Goal: Task Accomplishment & Management: Manage account settings

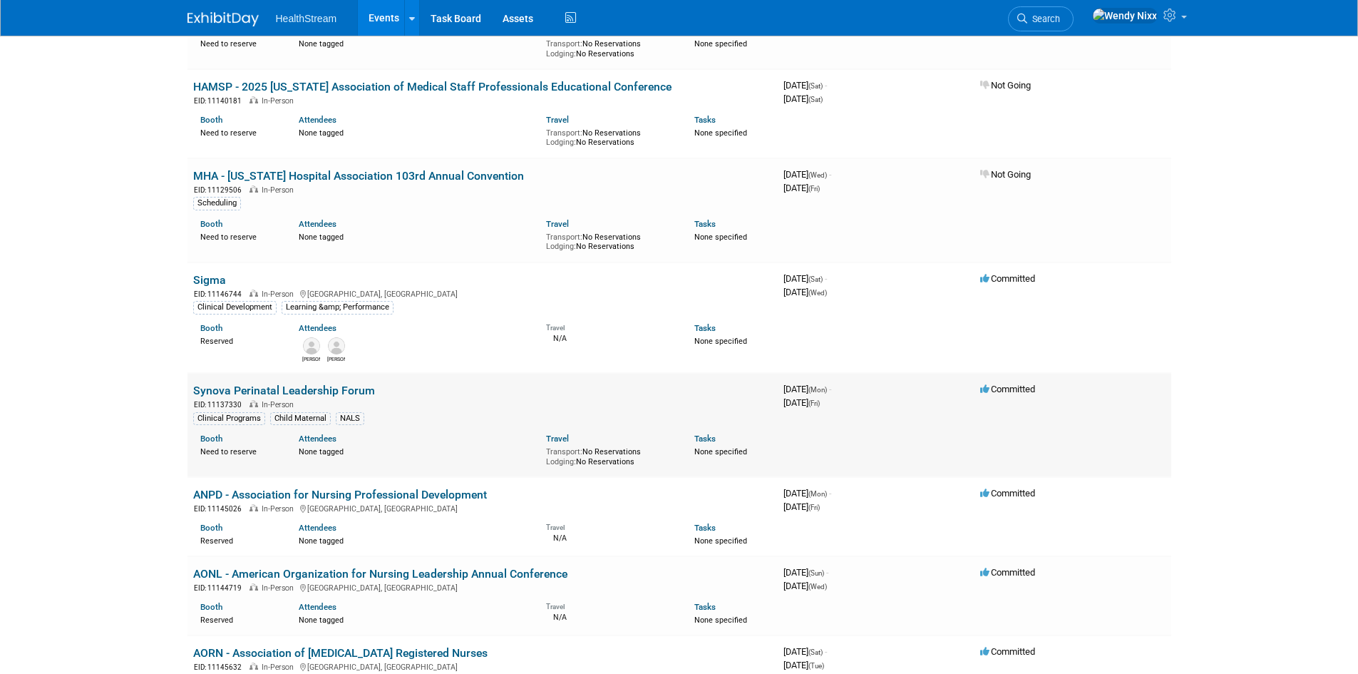
scroll to position [1212, 0]
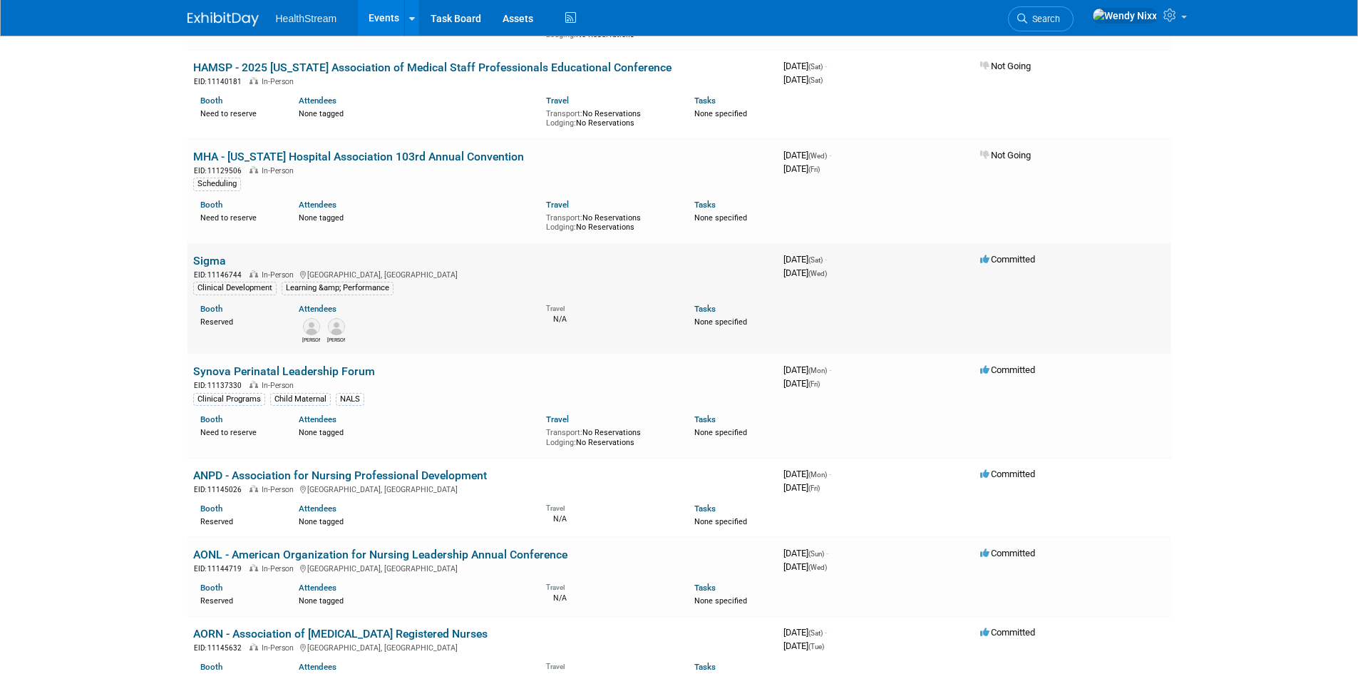
click at [207, 254] on link "Sigma" at bounding box center [209, 261] width 33 height 14
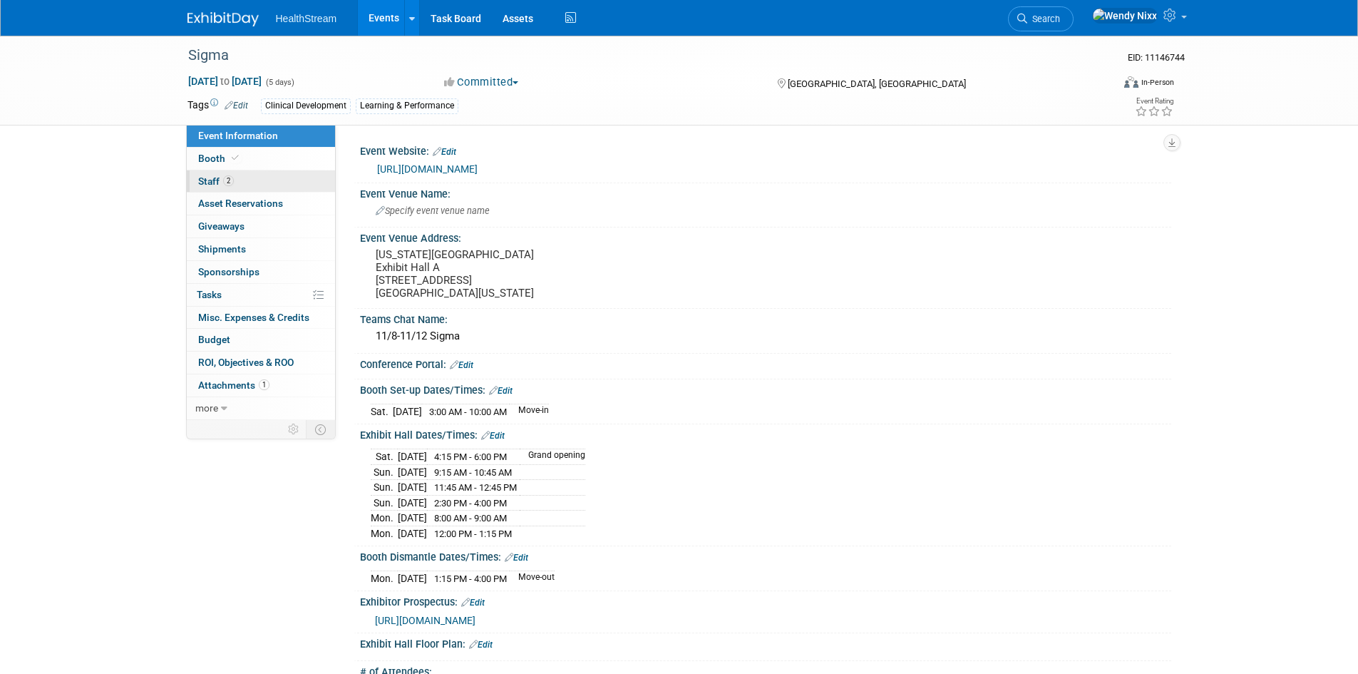
click at [201, 175] on link "2 Staff 2" at bounding box center [261, 181] width 148 height 22
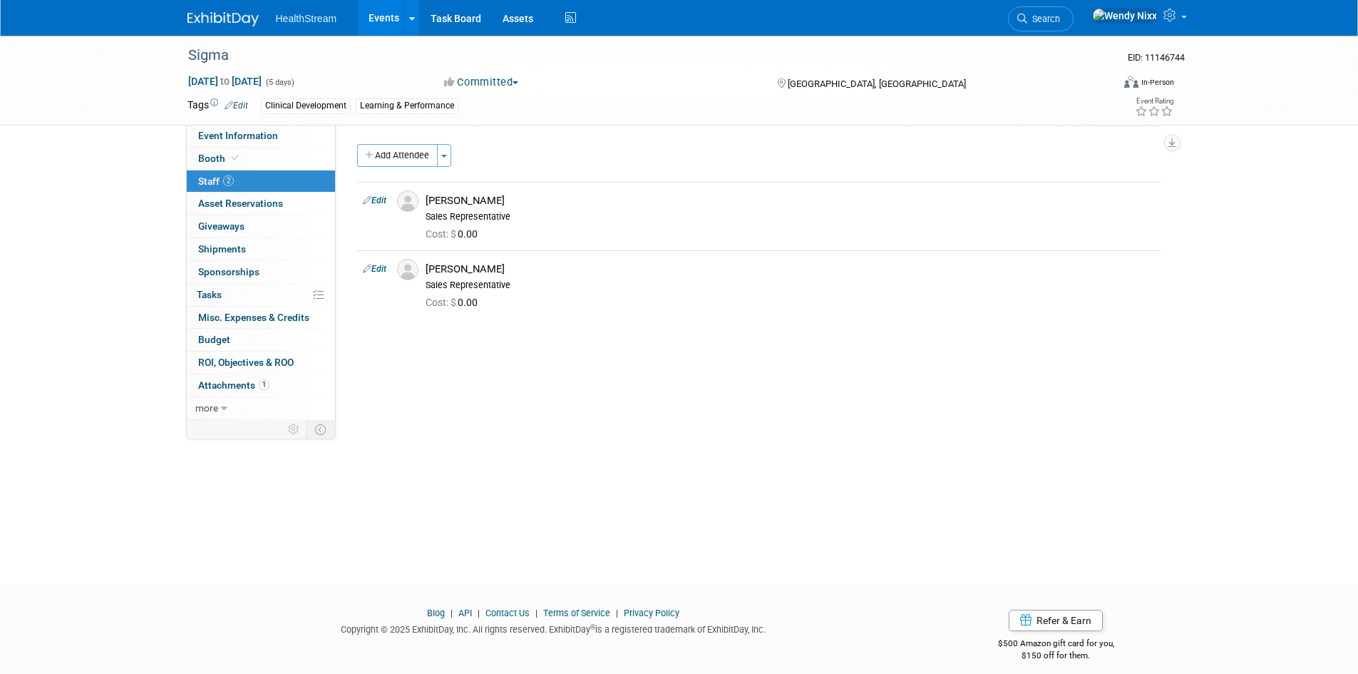
click at [380, 202] on link "Edit" at bounding box center [375, 200] width 24 height 10
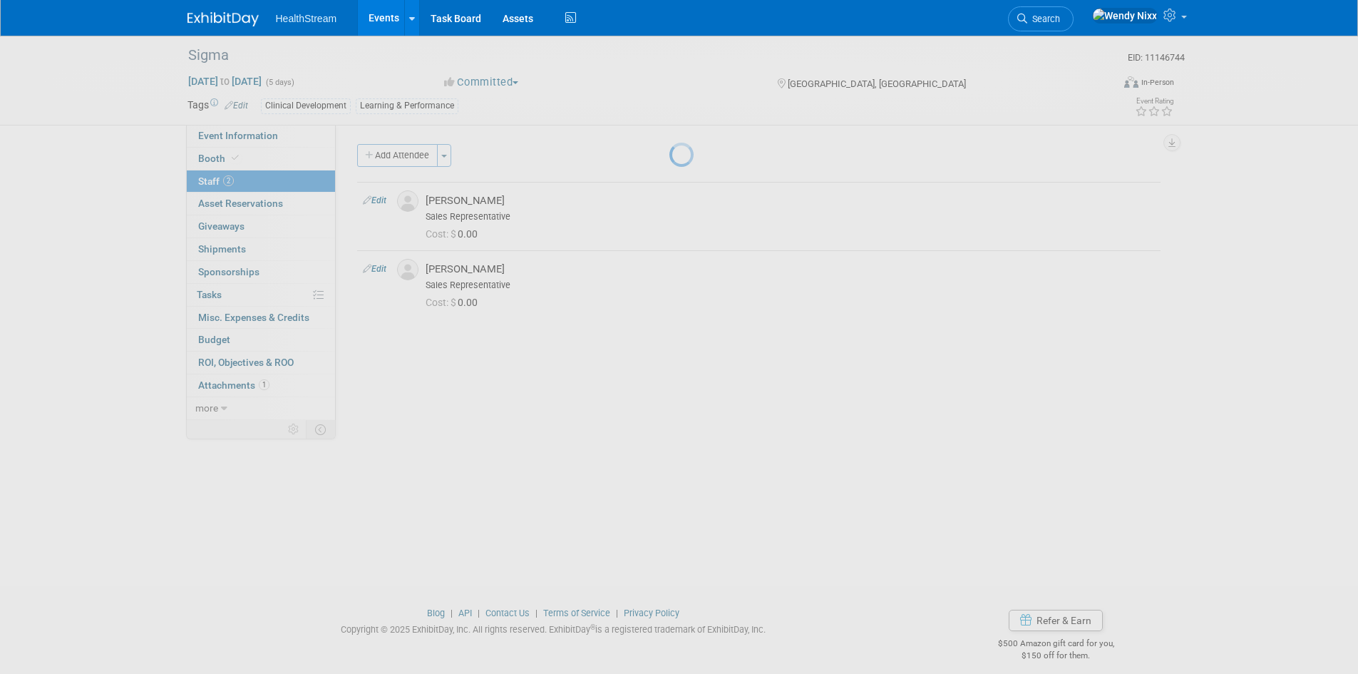
select select "e3321ea3-4bad-4bc1-9e1c-278f0e8784e2"
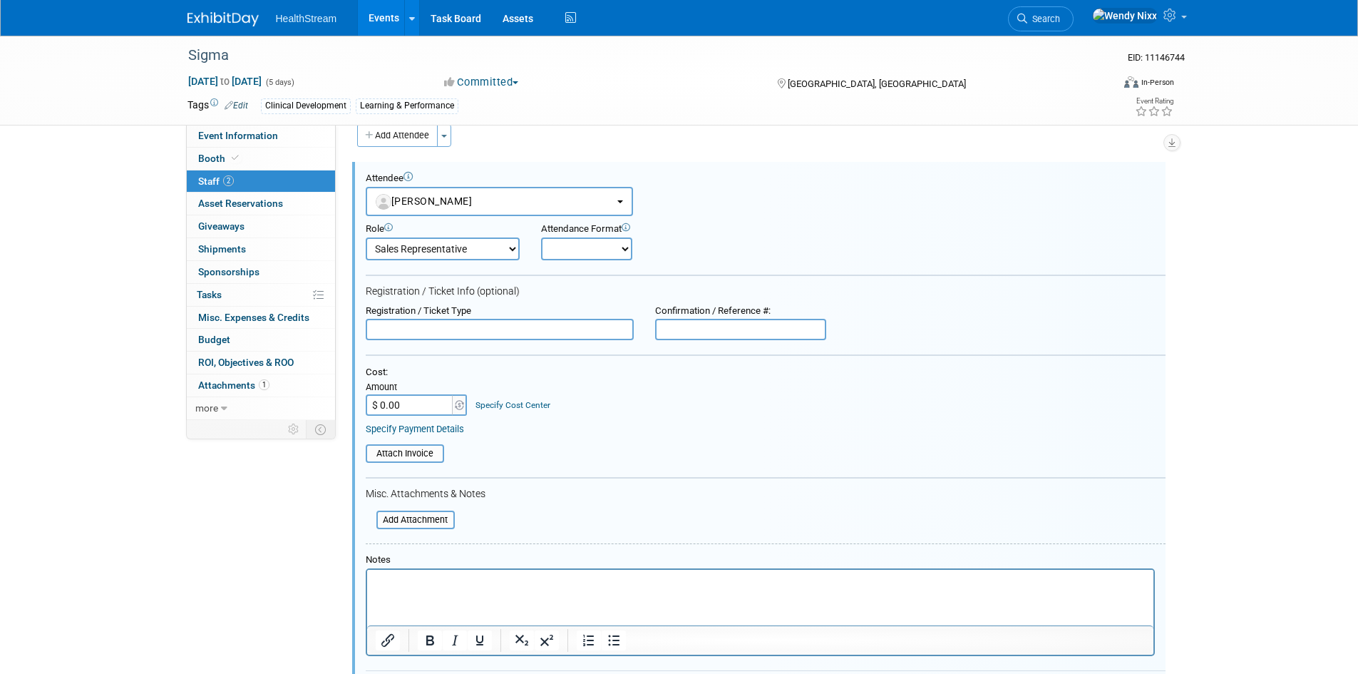
click at [140, 78] on div "Sigma EID: 11146744 [DATE] to [DATE] (5 days) [DATE] to [DATE] Committed Commit…" at bounding box center [679, 81] width 1358 height 90
click at [1277, 194] on div "Sigma EID: 11146744 [DATE] to [DATE] (5 days) [DATE] to [DATE] Committed Commit…" at bounding box center [679, 424] width 1358 height 817
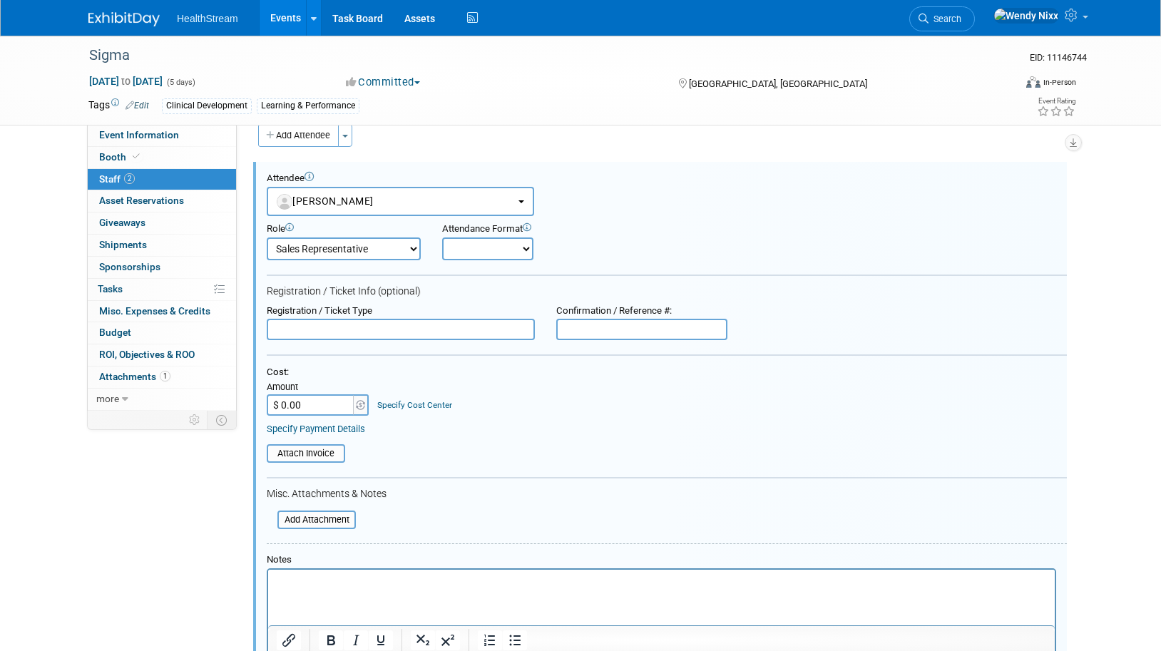
click at [427, 329] on input "text" at bounding box center [401, 329] width 268 height 21
click at [604, 334] on input "text" at bounding box center [641, 329] width 171 height 21
click at [610, 329] on input "text" at bounding box center [641, 329] width 171 height 21
type input "79N7B8RTTB7"
click at [362, 328] on input "text" at bounding box center [401, 329] width 268 height 21
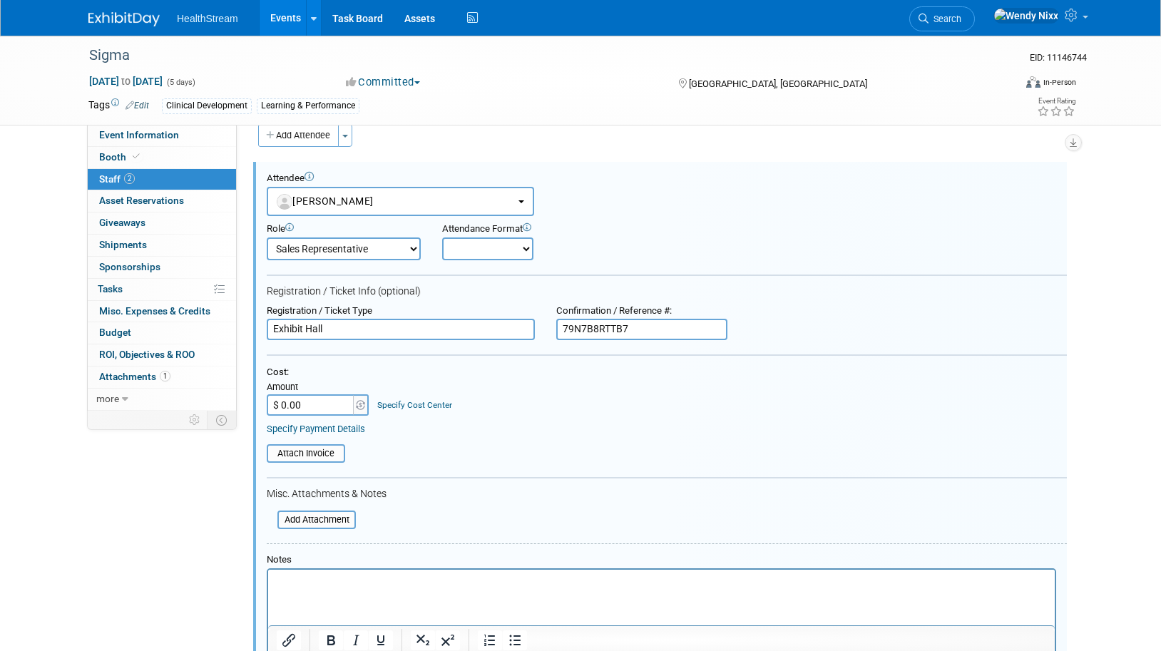
type input "Exhibit Hall"
click at [288, 640] on icon "Insert/edit link" at bounding box center [288, 640] width 13 height 13
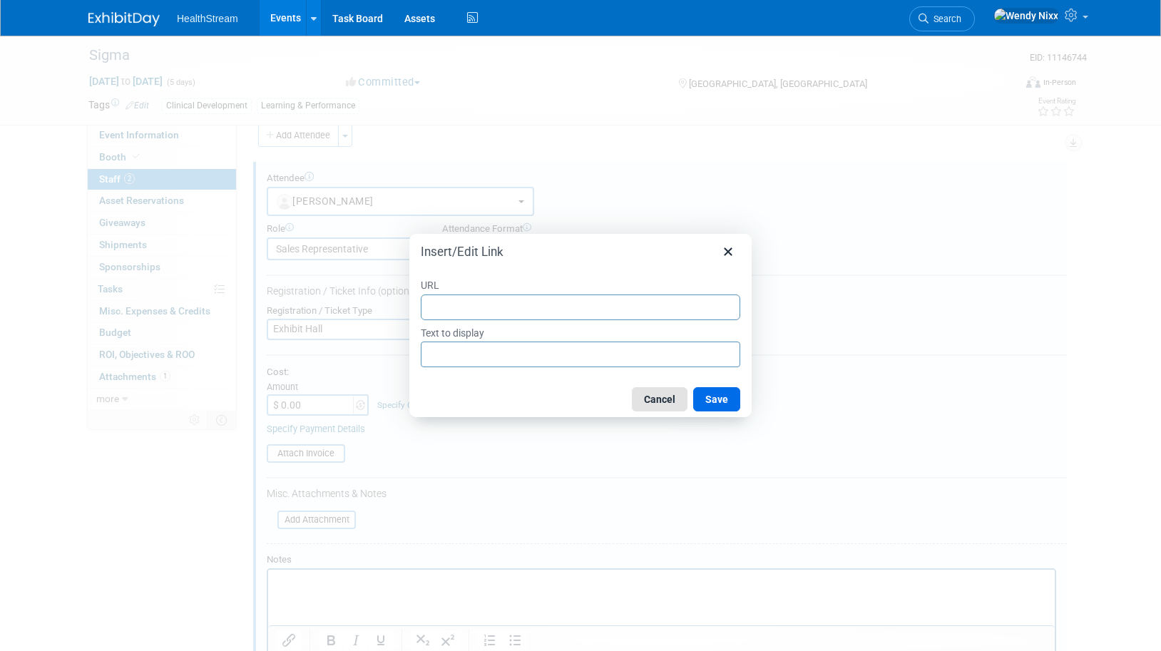
click at [661, 398] on button "Cancel" at bounding box center [660, 399] width 56 height 24
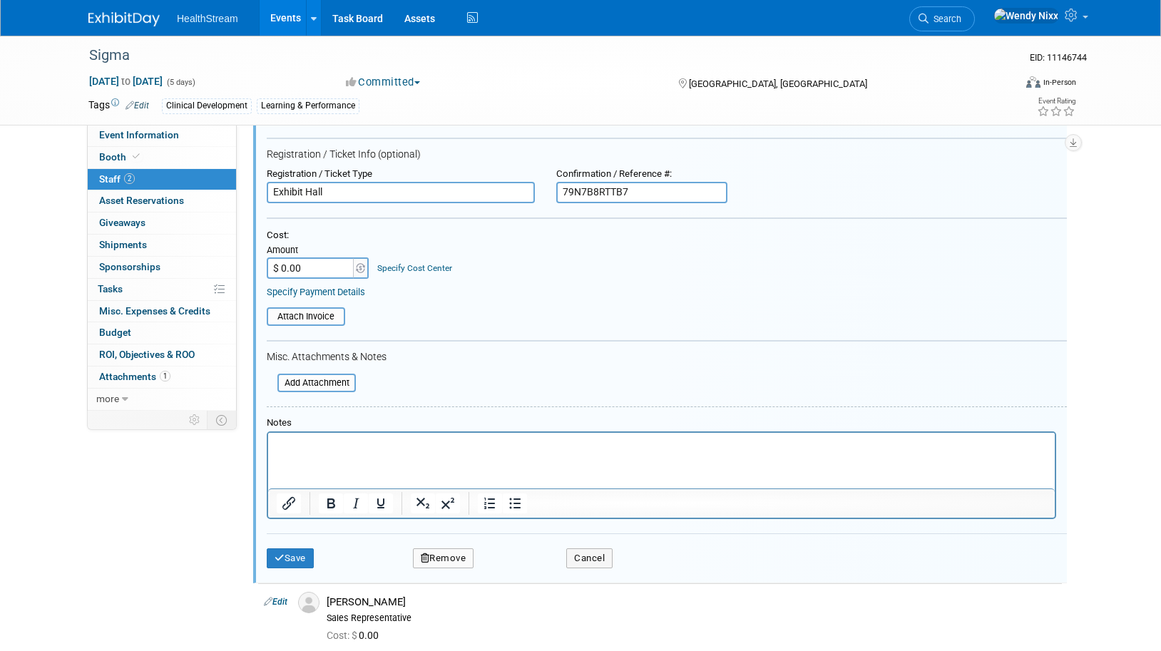
scroll to position [163, 0]
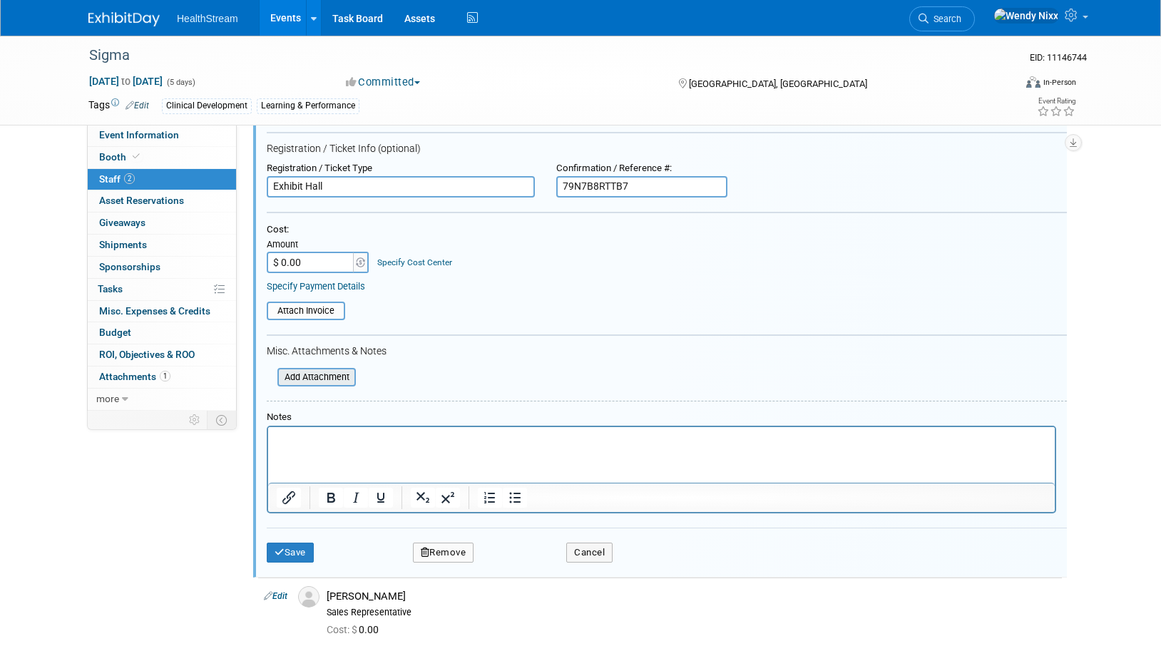
click at [331, 375] on input "file" at bounding box center [270, 377] width 170 height 16
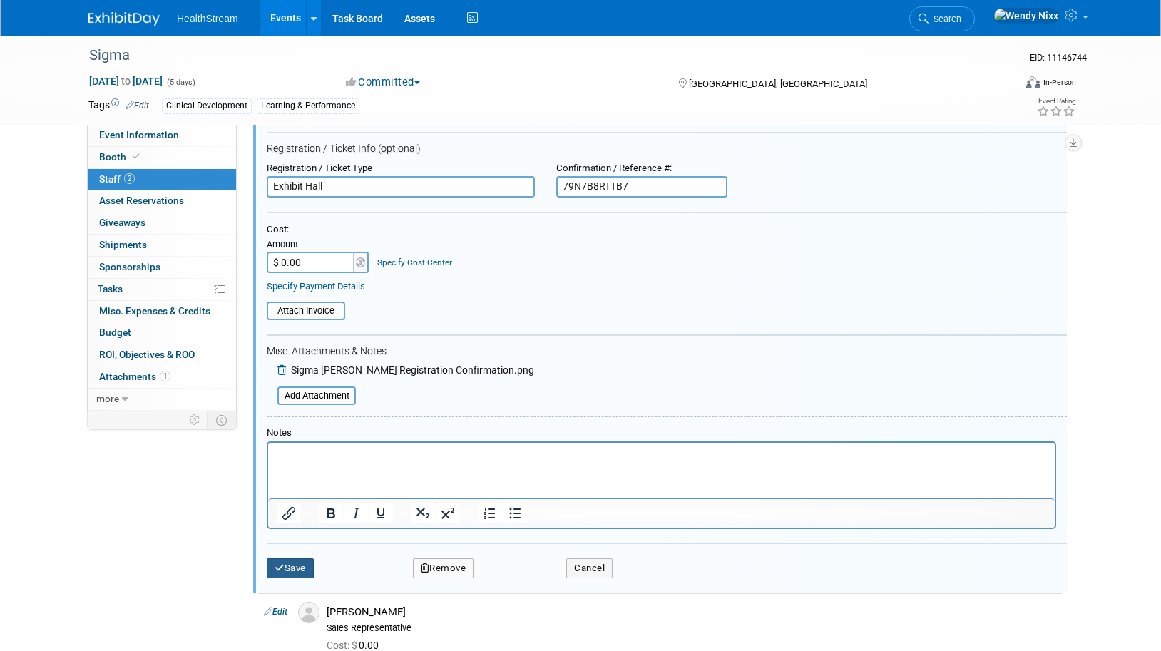
click at [303, 565] on button "Save" at bounding box center [290, 568] width 47 height 20
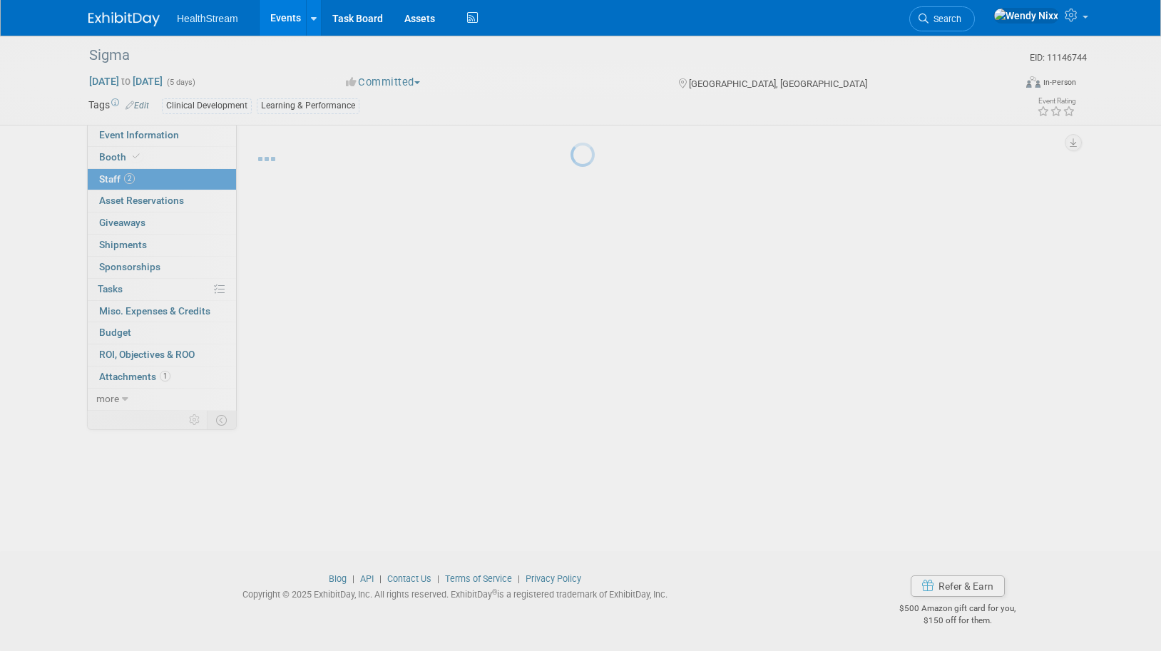
scroll to position [14, 0]
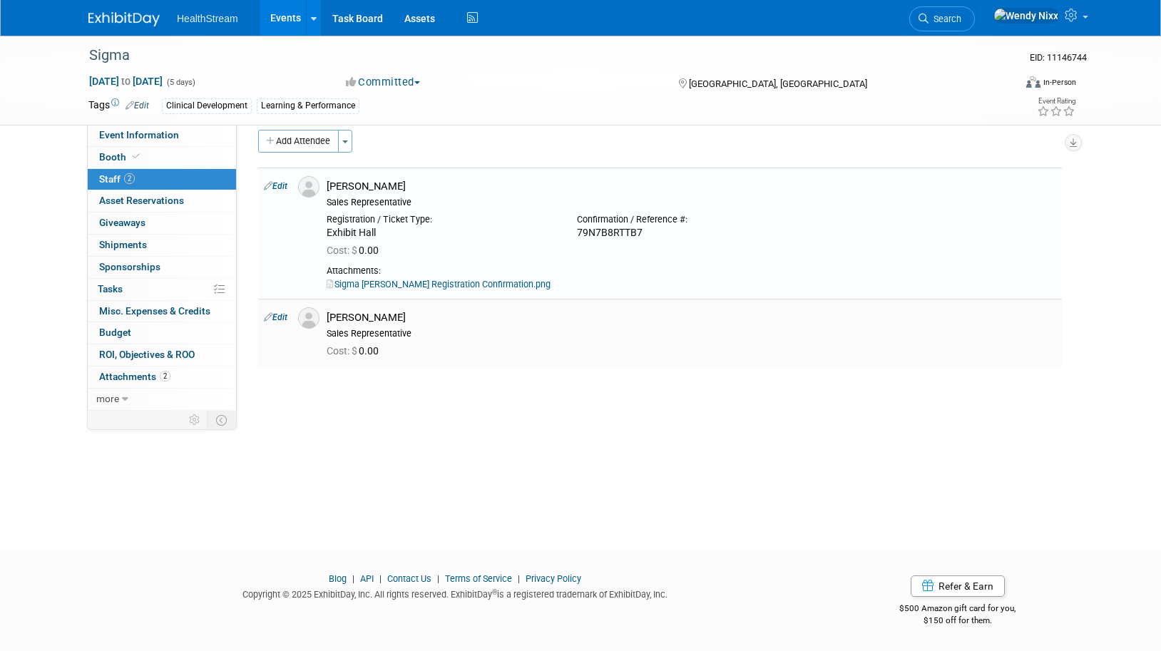
click at [282, 315] on link "Edit" at bounding box center [276, 317] width 24 height 10
select select "b85893d5-8bbb-4521-aa39-78e51b8dbebc"
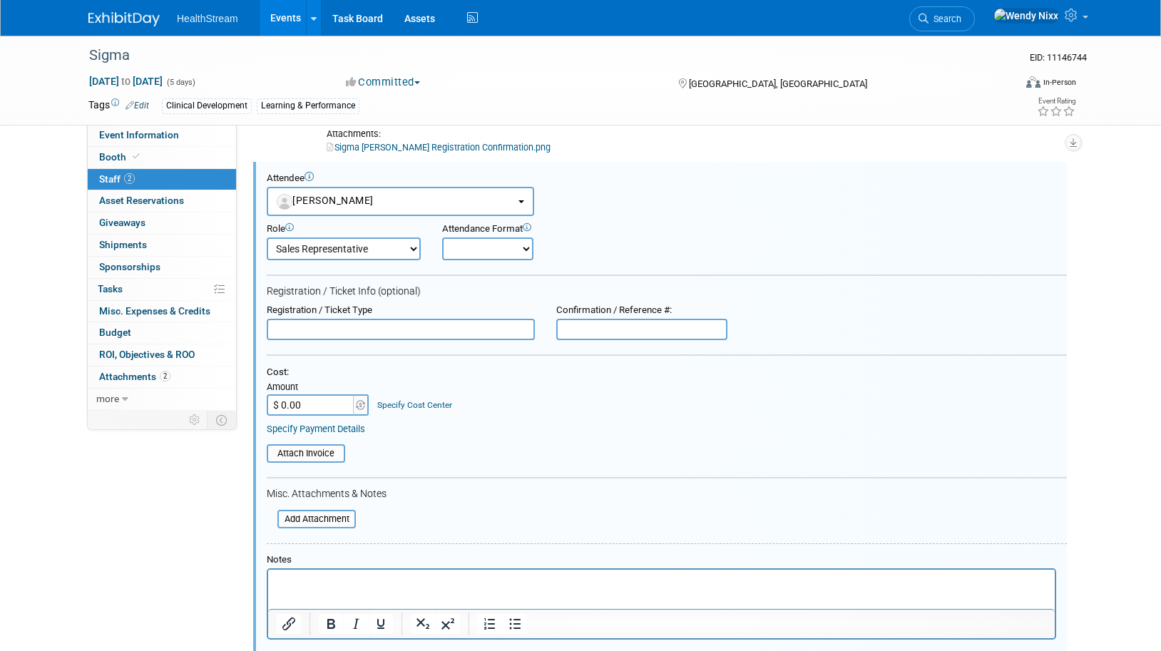
scroll to position [0, 0]
click at [392, 334] on input "text" at bounding box center [401, 329] width 268 height 21
type input "Exhibit Hall"
click at [315, 514] on input "file" at bounding box center [270, 519] width 170 height 16
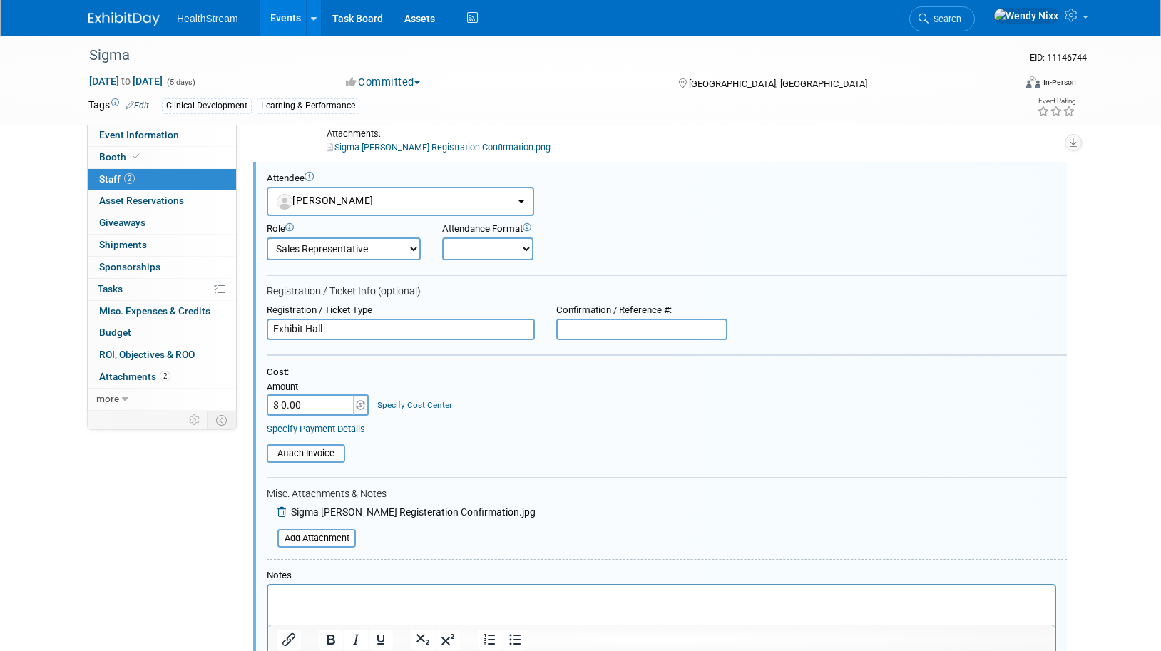
click at [580, 330] on input "text" at bounding box center [641, 329] width 171 height 21
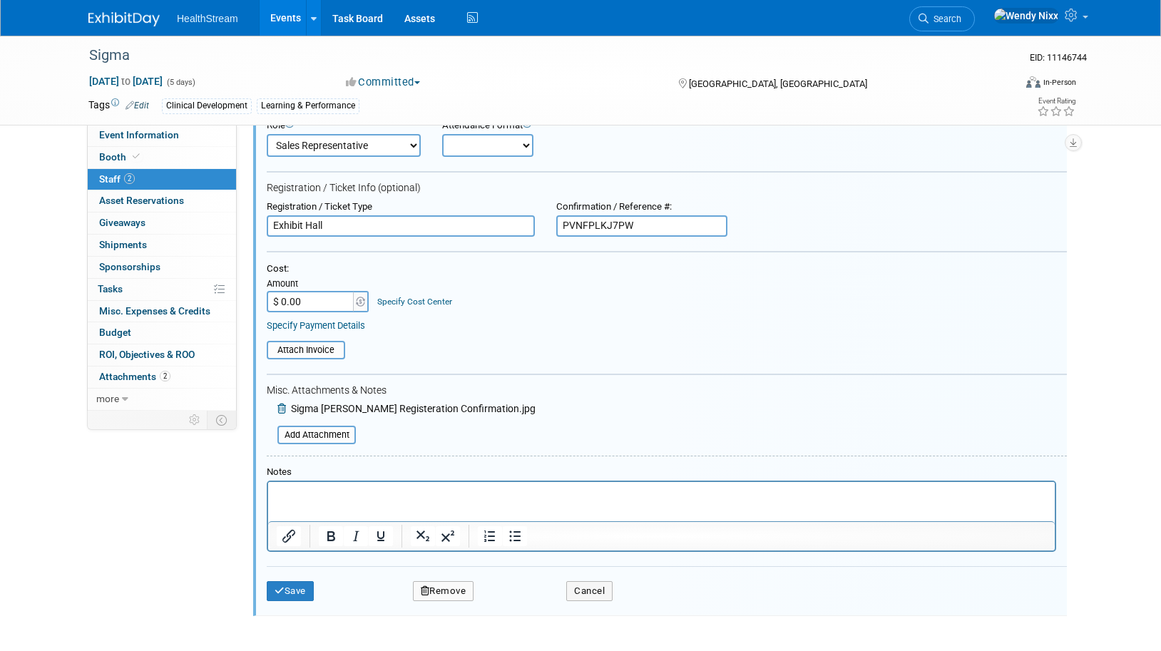
scroll to position [294, 0]
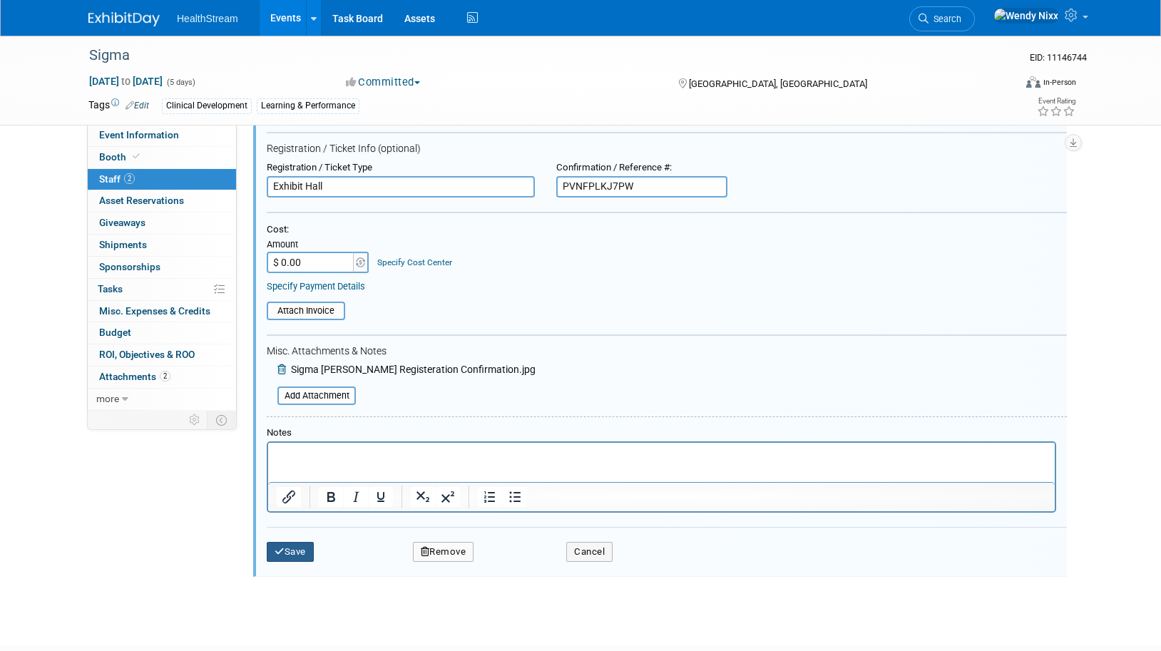
type input "PVNFPLKJ7PW"
click at [292, 554] on button "Save" at bounding box center [290, 552] width 47 height 20
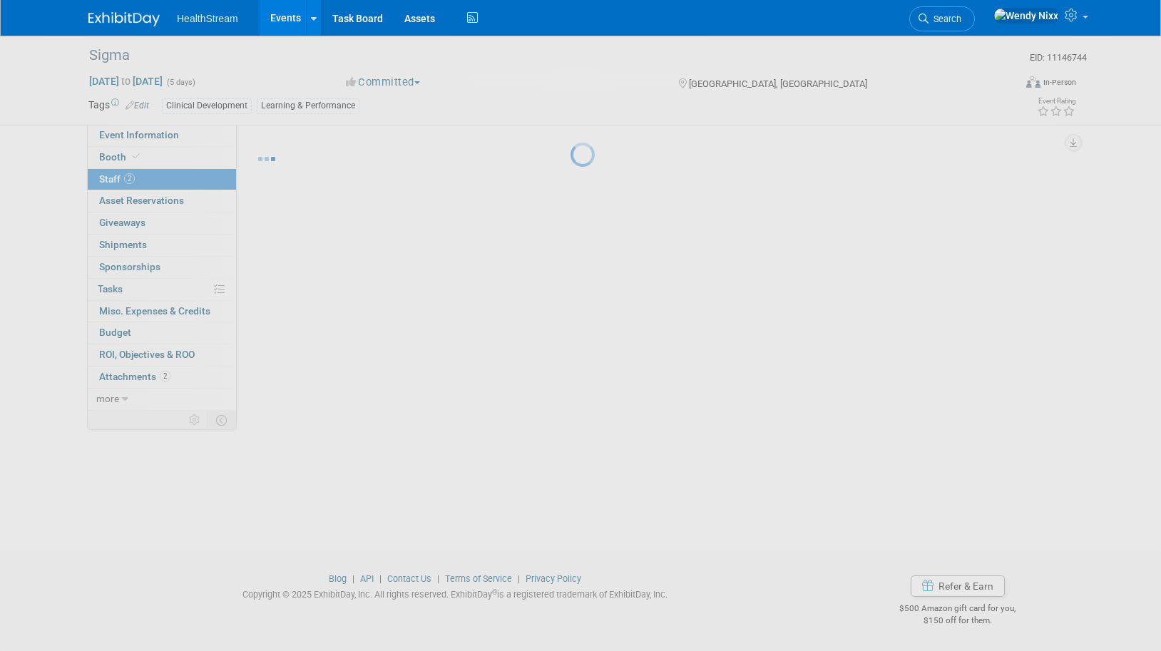
scroll to position [14, 0]
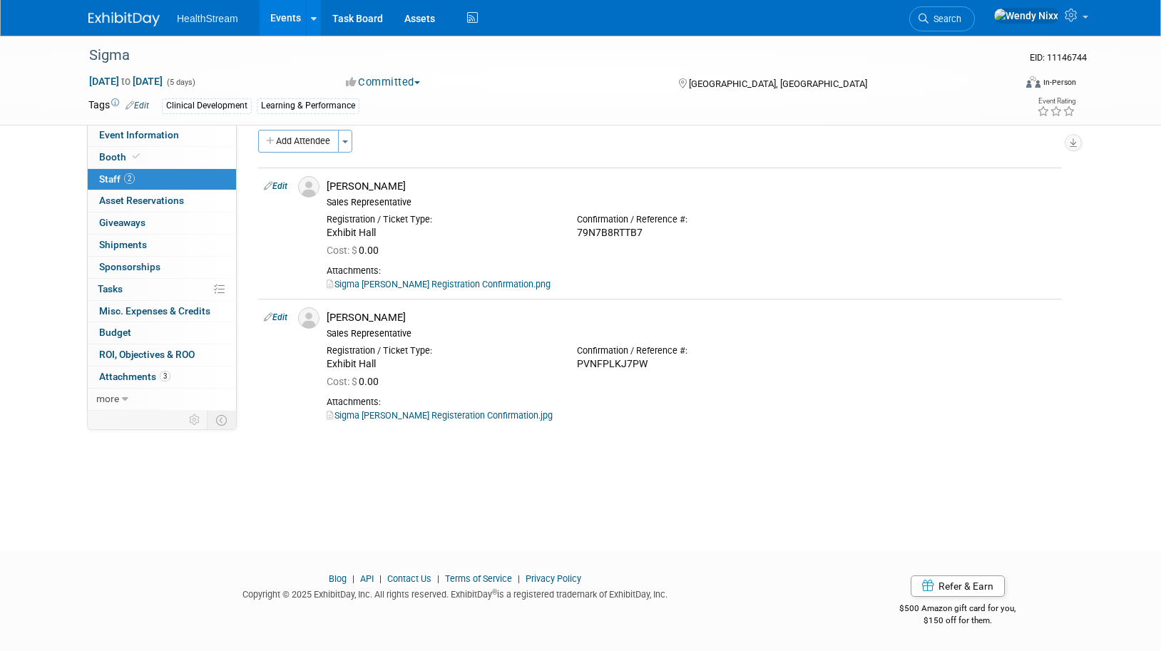
click at [299, 479] on div "Sigma EID: 11146744 [DATE] to [DATE] (5 days) [DATE] to [DATE] Committed Commit…" at bounding box center [580, 273] width 1161 height 504
drag, startPoint x: 643, startPoint y: 232, endPoint x: 580, endPoint y: 235, distance: 62.1
click at [580, 235] on div "79N7B8RTTB7" at bounding box center [691, 233] width 229 height 13
copy div "79N7B8RTTB7"
drag, startPoint x: 580, startPoint y: 362, endPoint x: 650, endPoint y: 363, distance: 70.6
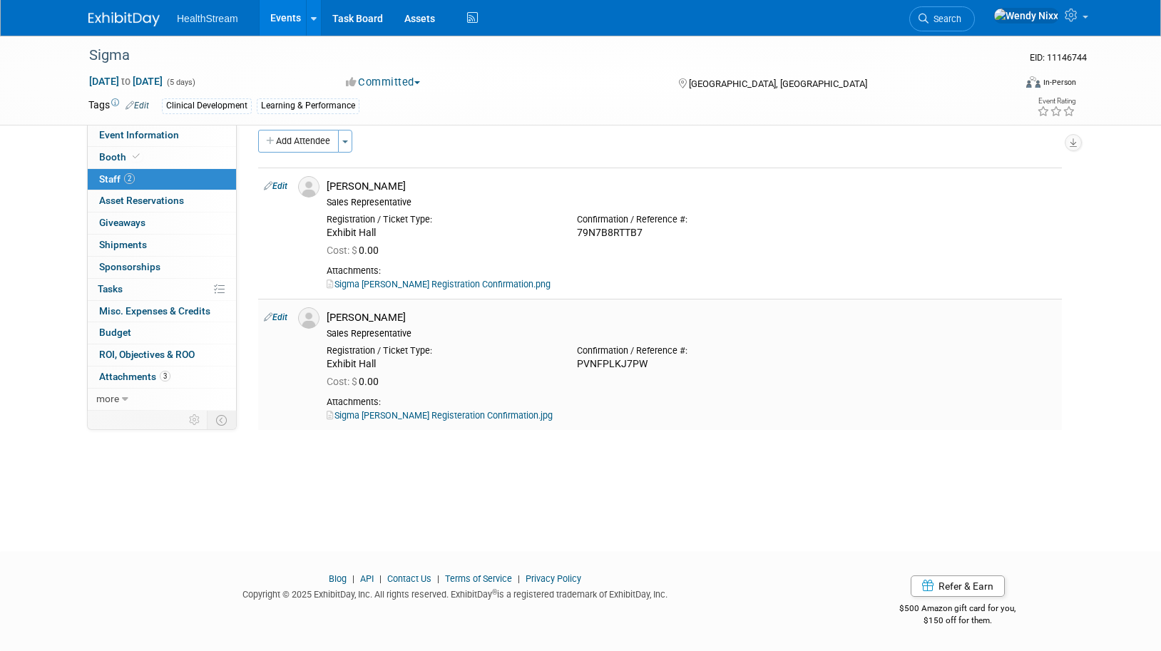
click at [650, 363] on div "PVNFPLKJ7PW" at bounding box center [691, 364] width 229 height 13
copy div "PVNFPLKJ7PW"
click at [278, 188] on link "Edit" at bounding box center [276, 186] width 24 height 10
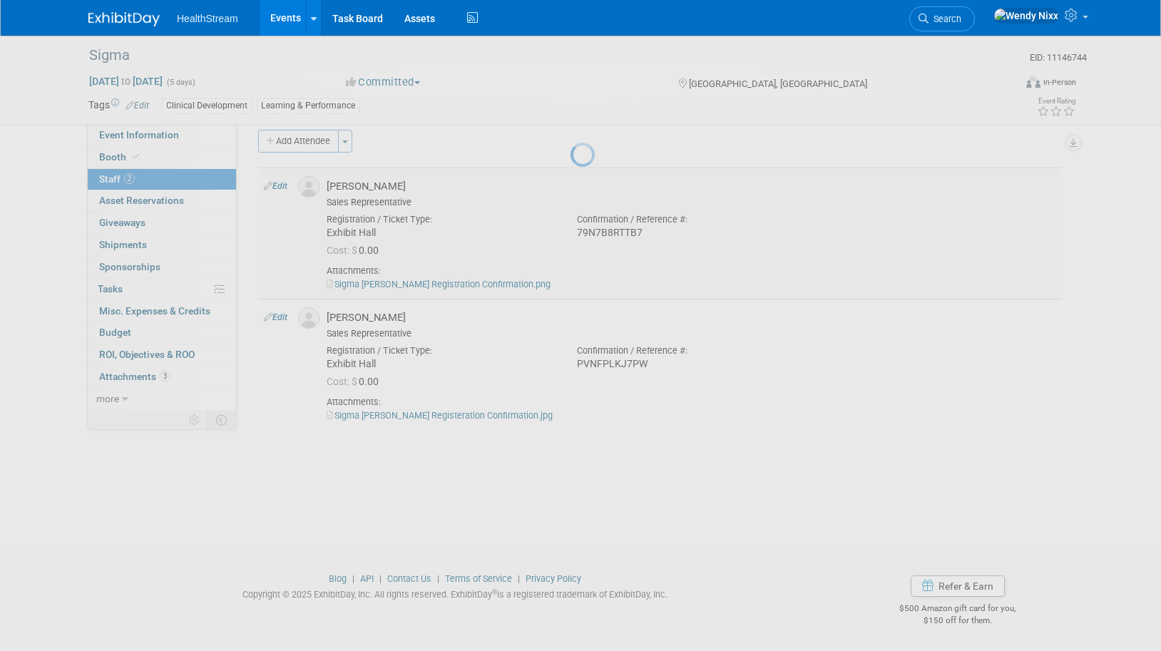
select select "e3321ea3-4bad-4bc1-9e1c-278f0e8784e2"
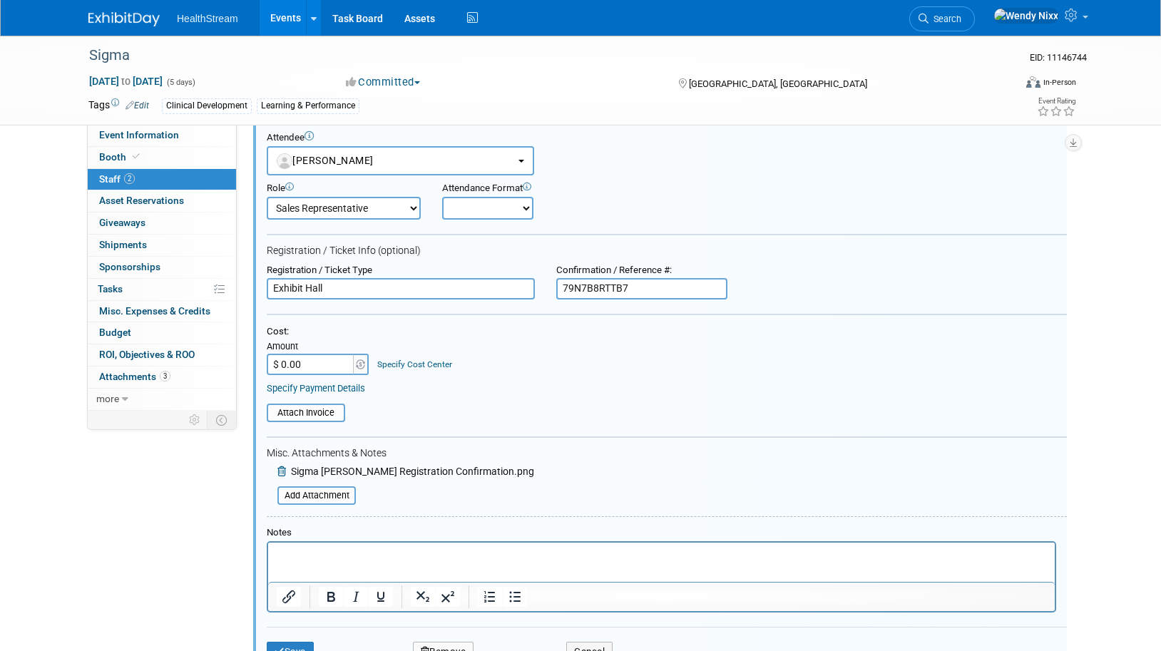
scroll to position [163, 0]
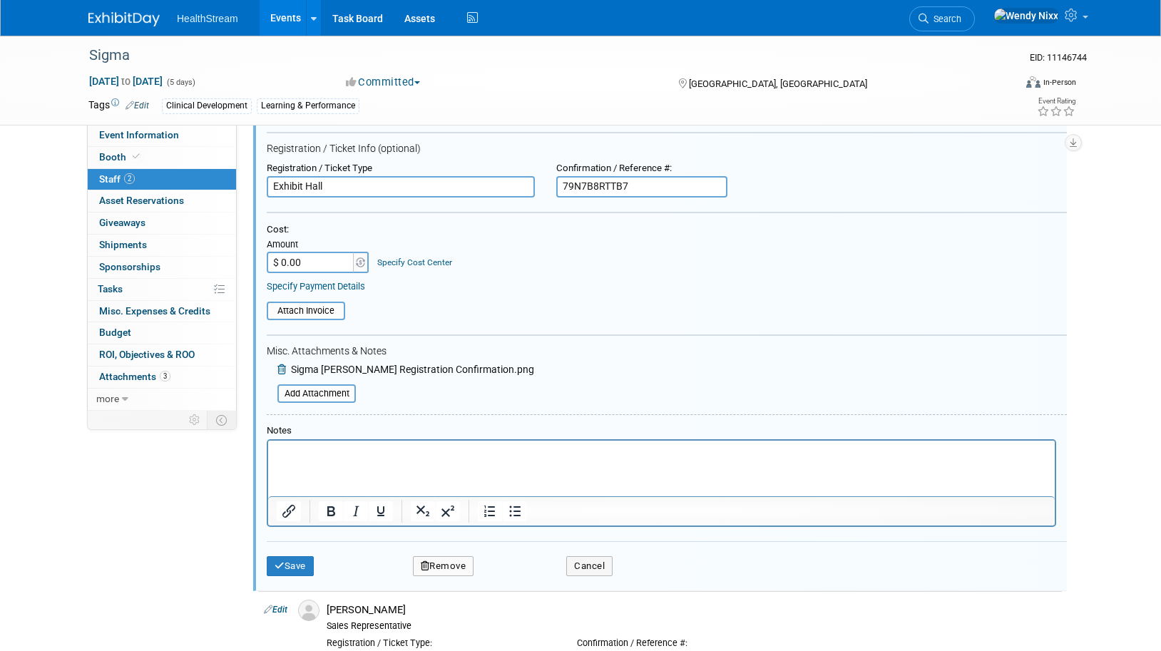
click at [294, 451] on p "Rich Text Area. Press ALT-0 for help." at bounding box center [662, 453] width 770 height 14
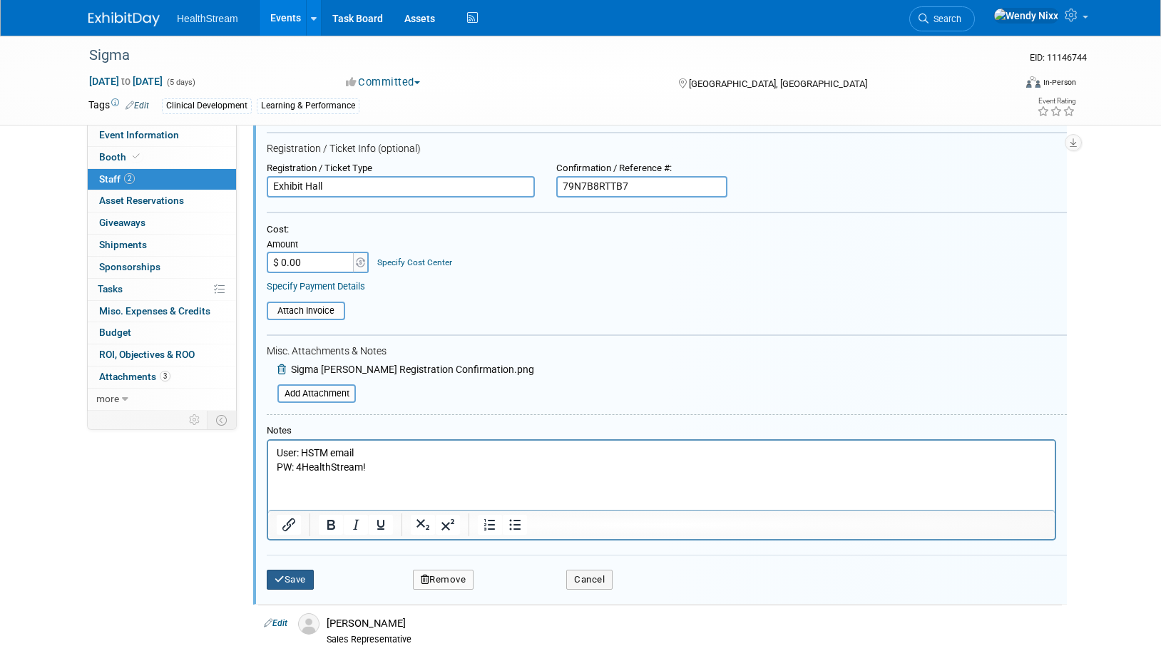
click at [305, 576] on button "Save" at bounding box center [290, 580] width 47 height 20
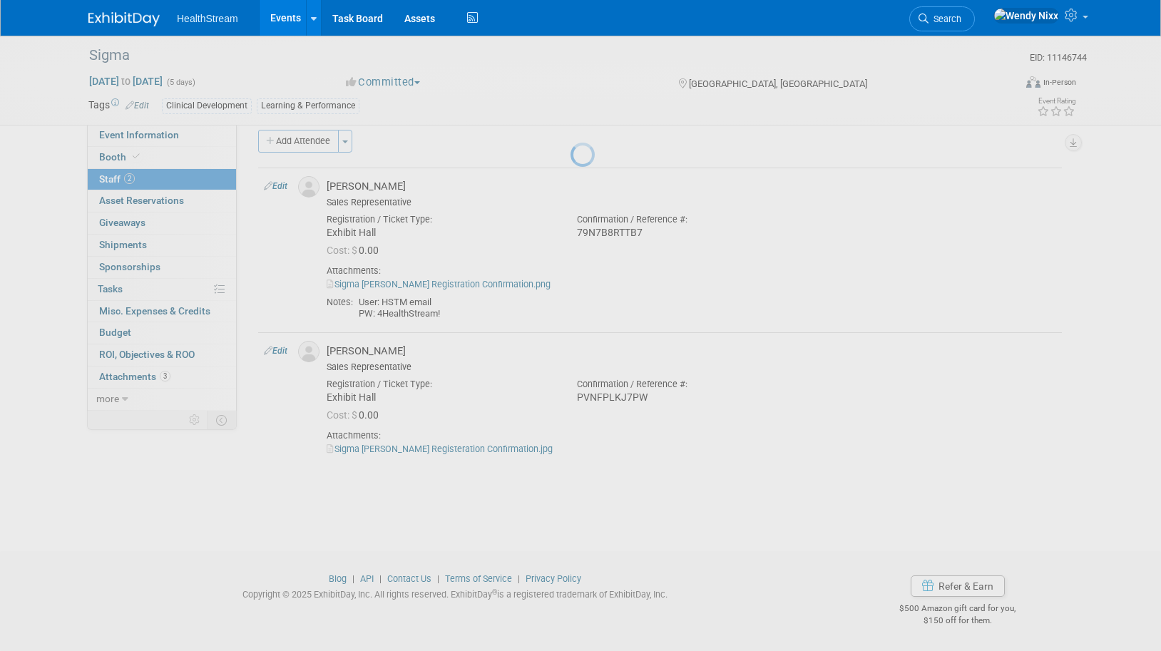
scroll to position [14, 0]
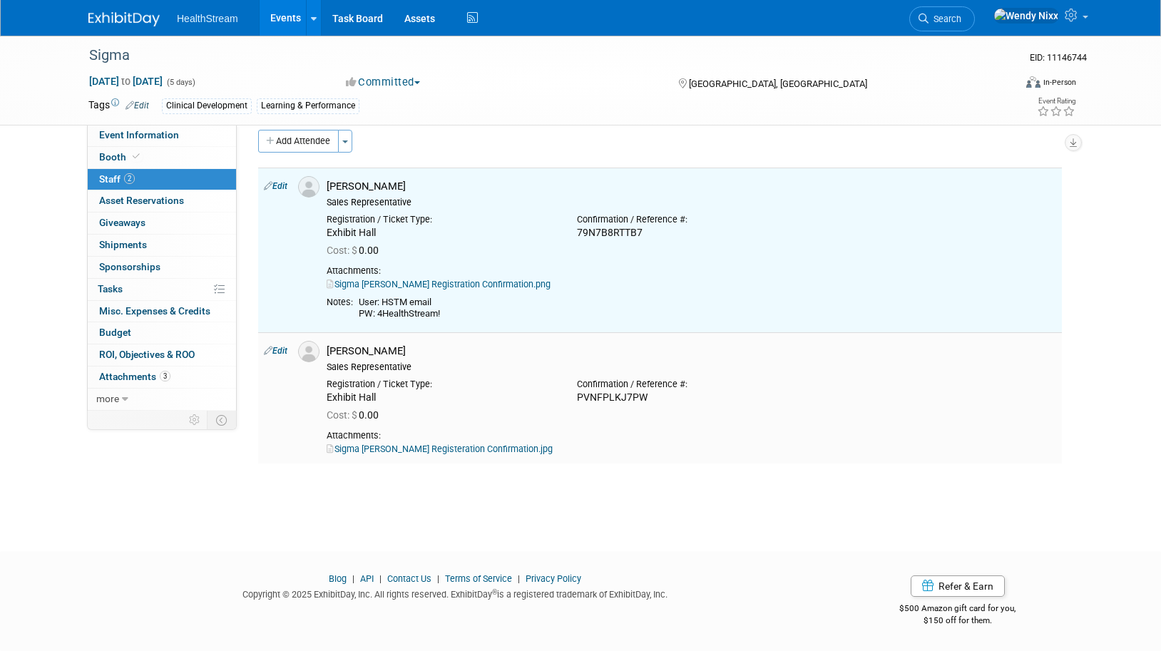
click at [277, 351] on link "Edit" at bounding box center [276, 351] width 24 height 10
select select "b85893d5-8bbb-4521-aa39-78e51b8dbebc"
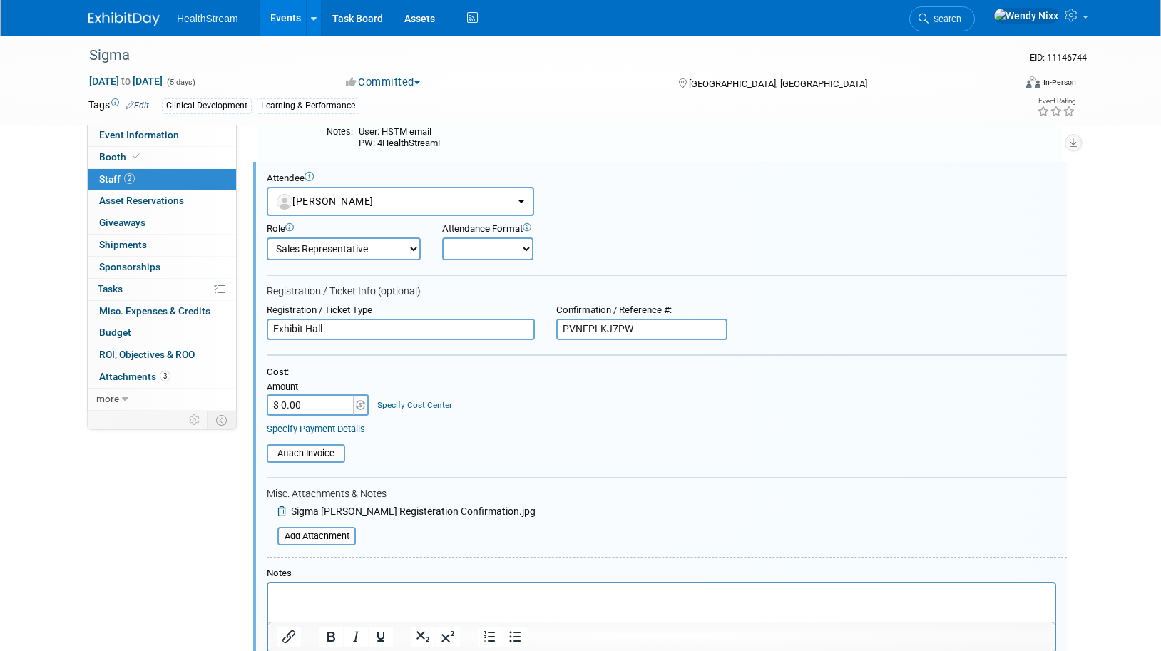
scroll to position [0, 0]
click at [305, 585] on html at bounding box center [661, 593] width 787 height 20
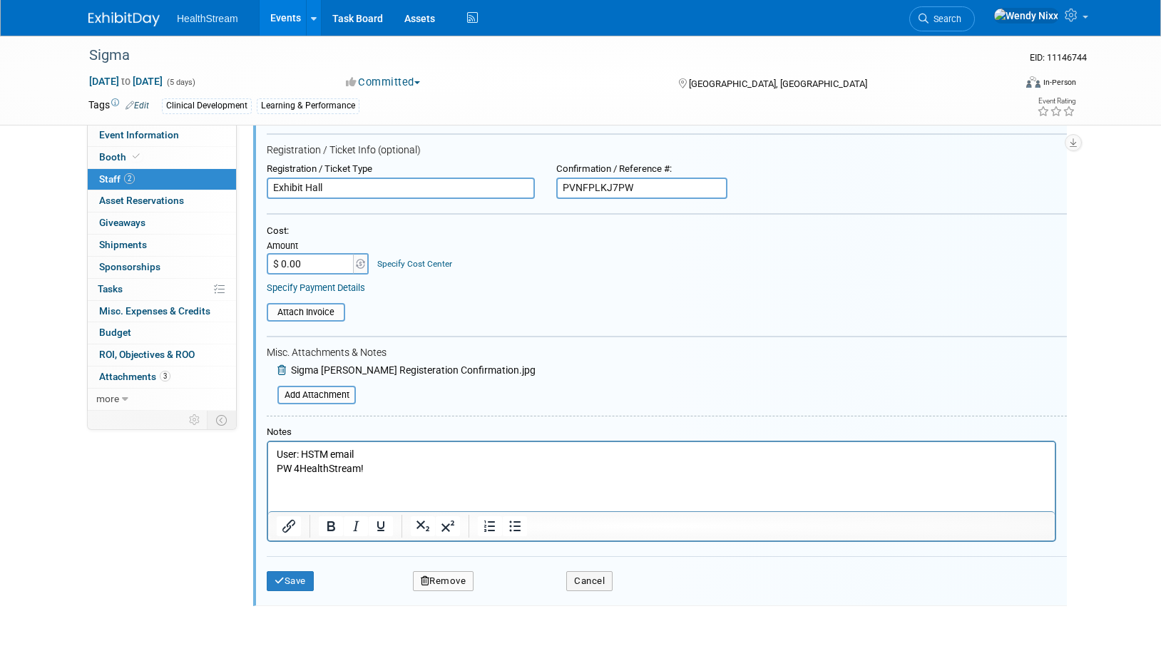
scroll to position [327, 0]
click at [297, 585] on button "Save" at bounding box center [290, 580] width 47 height 20
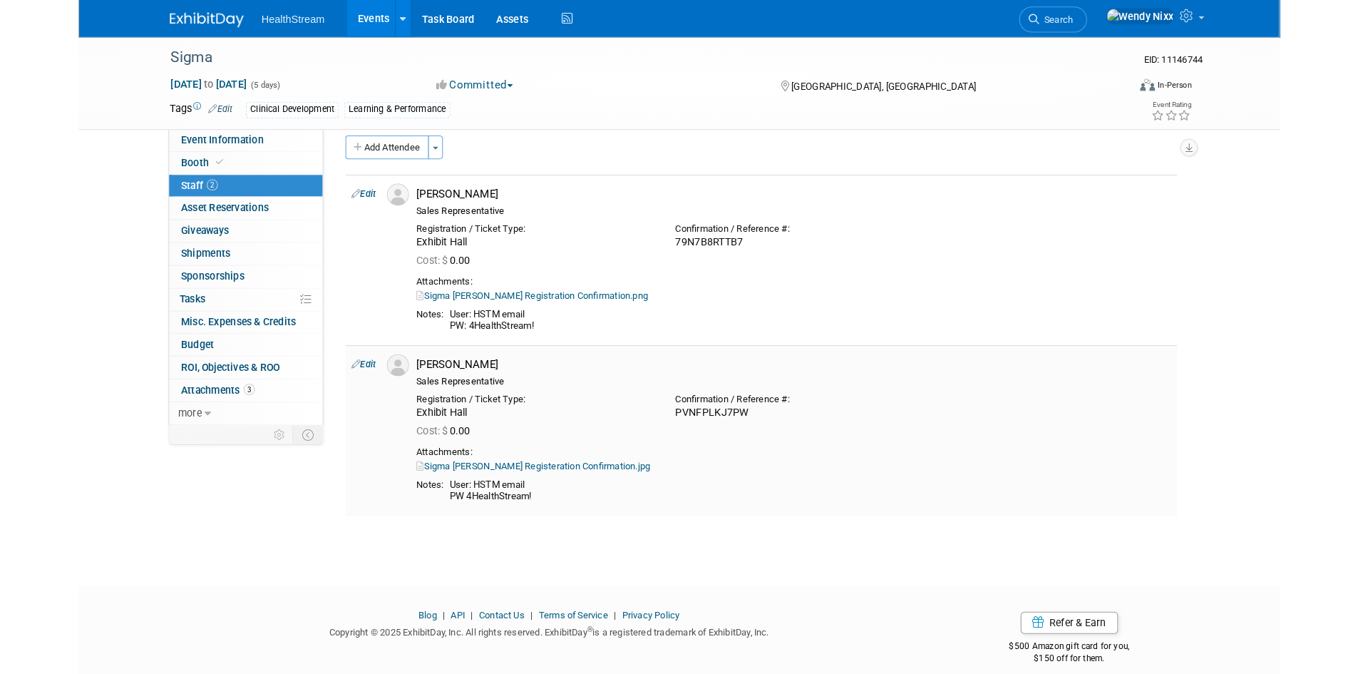
scroll to position [0, 0]
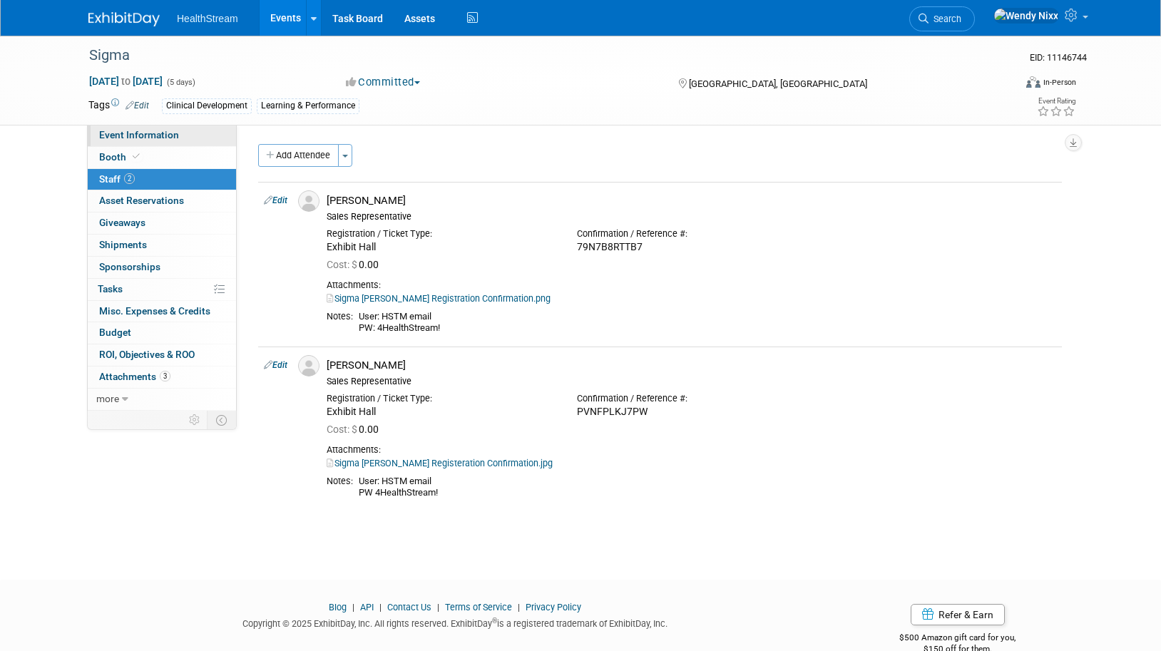
click at [140, 137] on span "Event Information" at bounding box center [139, 134] width 80 height 11
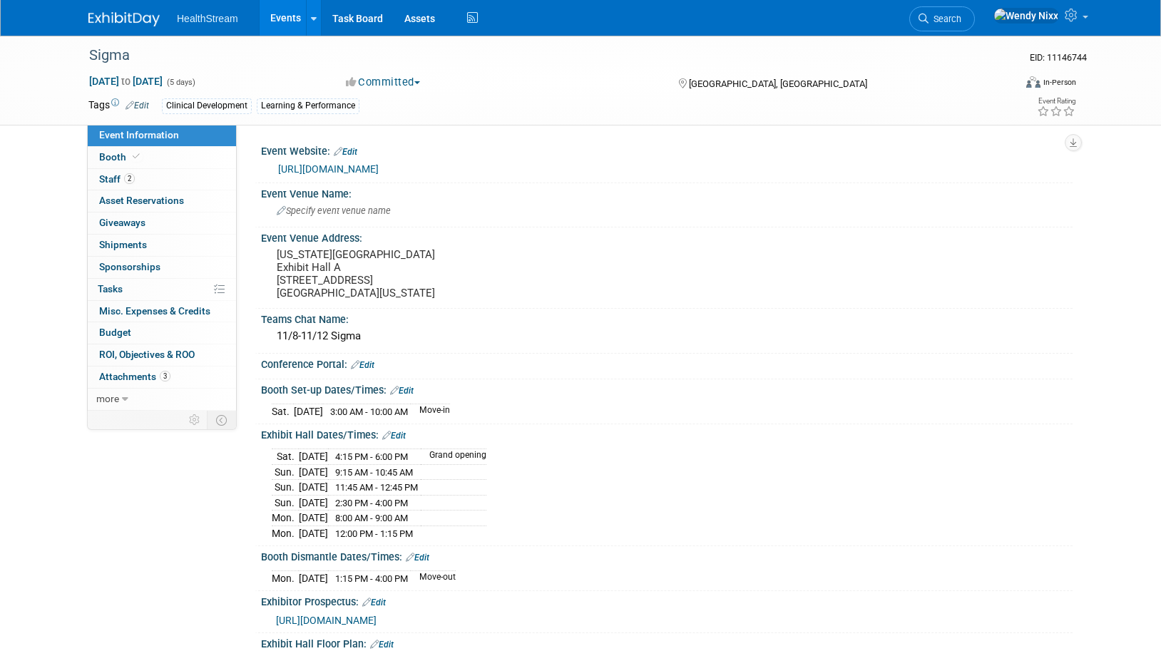
click at [379, 164] on link "[URL][DOMAIN_NAME]" at bounding box center [328, 168] width 101 height 11
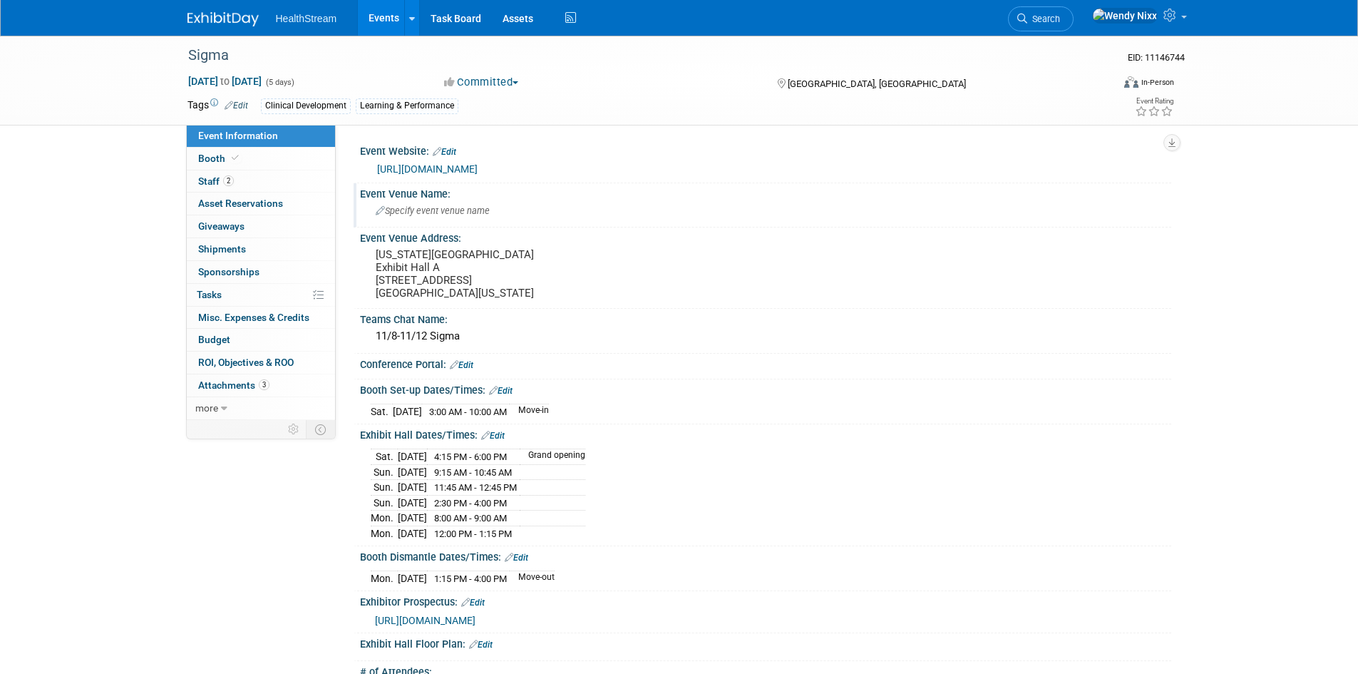
click at [470, 211] on span "Specify event venue name" at bounding box center [433, 210] width 114 height 11
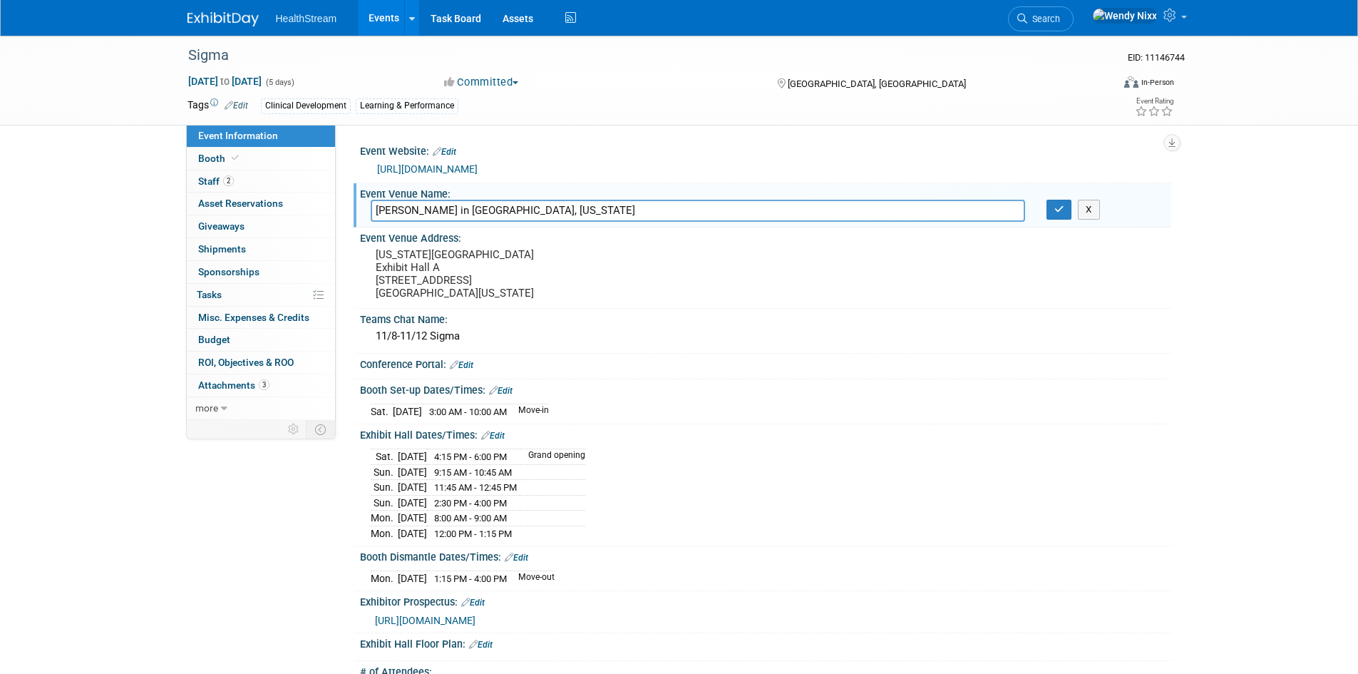
click at [563, 205] on input "[PERSON_NAME] in [GEOGRAPHIC_DATA], [US_STATE]" at bounding box center [698, 211] width 655 height 22
type input "[PERSON_NAME] in [GEOGRAPHIC_DATA]"
click at [467, 264] on pre "[US_STATE][GEOGRAPHIC_DATA] Exhibit Hall A [STREET_ADDRESS] [GEOGRAPHIC_DATA][U…" at bounding box center [529, 273] width 307 height 51
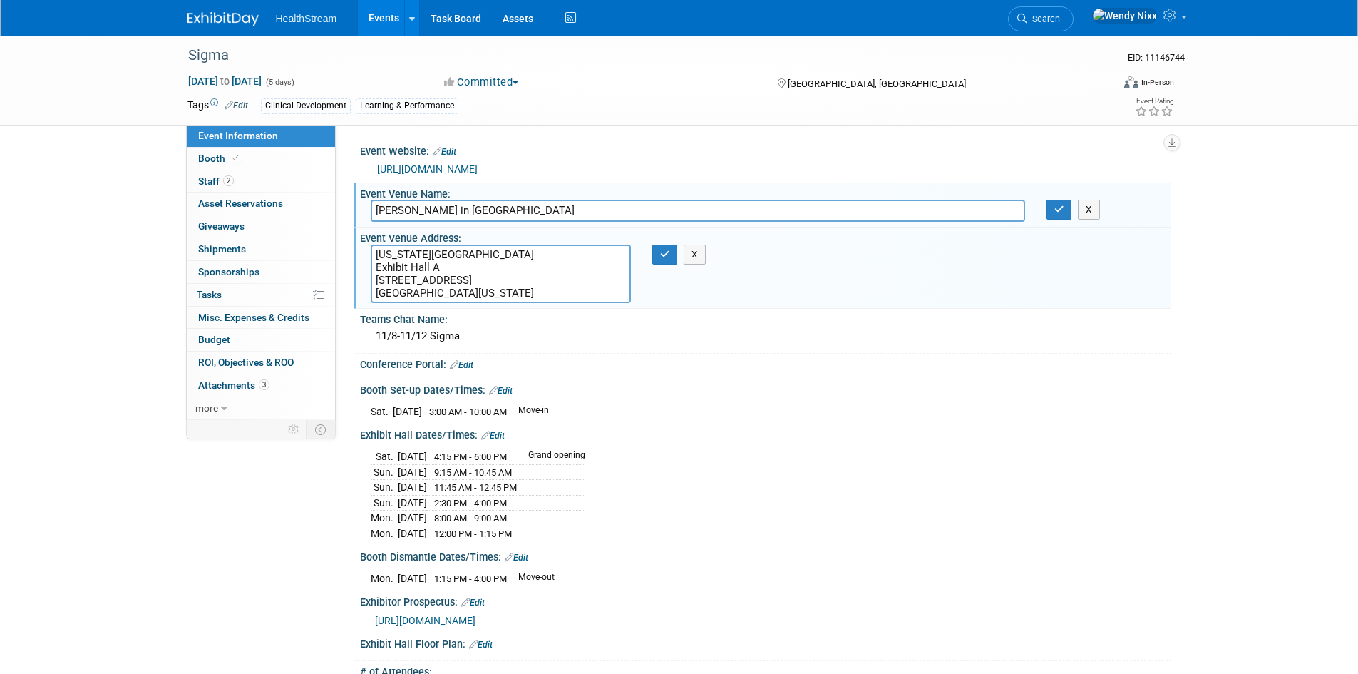
drag, startPoint x: 372, startPoint y: 252, endPoint x: 529, endPoint y: 250, distance: 157.6
click at [529, 250] on textarea "[US_STATE][GEOGRAPHIC_DATA] Exhibit Hall A [STREET_ADDRESS] [GEOGRAPHIC_DATA][U…" at bounding box center [501, 274] width 260 height 58
drag, startPoint x: 463, startPoint y: 270, endPoint x: 372, endPoint y: 270, distance: 91.3
click at [372, 270] on textarea "[GEOGRAPHIC_DATA] A [STREET_ADDRESS] [GEOGRAPHIC_DATA][US_STATE]" at bounding box center [501, 274] width 260 height 58
click at [384, 253] on textarea "[STREET_ADDRESS] [STREET_ADDRESS] [GEOGRAPHIC_DATA][US_STATE]" at bounding box center [501, 274] width 260 height 58
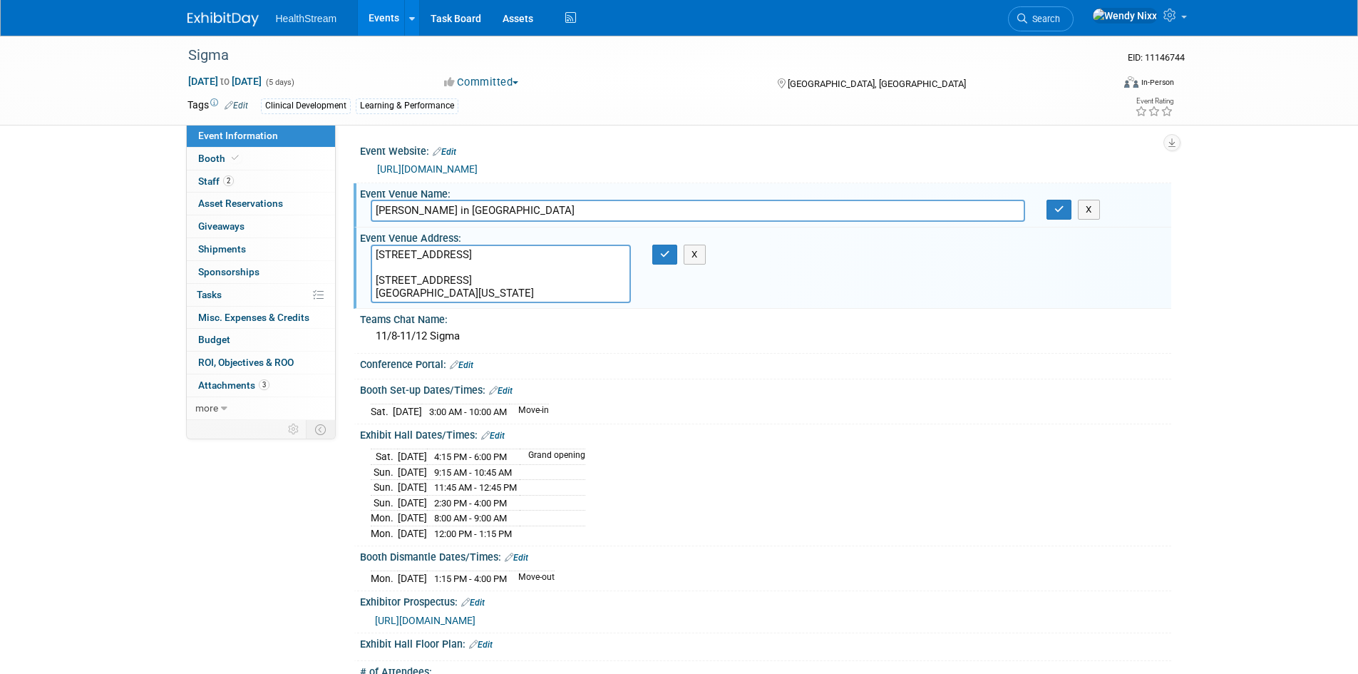
click at [389, 253] on textarea "[STREET_ADDRESS] [STREET_ADDRESS] [GEOGRAPHIC_DATA][US_STATE]" at bounding box center [501, 274] width 260 height 58
drag, startPoint x: 373, startPoint y: 280, endPoint x: 480, endPoint y: 280, distance: 107.0
click at [480, 280] on textarea "[STREET_ADDRESS] [STREET_ADDRESS] [GEOGRAPHIC_DATA][US_STATE]" at bounding box center [501, 274] width 260 height 58
click at [398, 276] on textarea "[STREET_ADDRESS] . [GEOGRAPHIC_DATA][US_STATE]" at bounding box center [501, 274] width 260 height 58
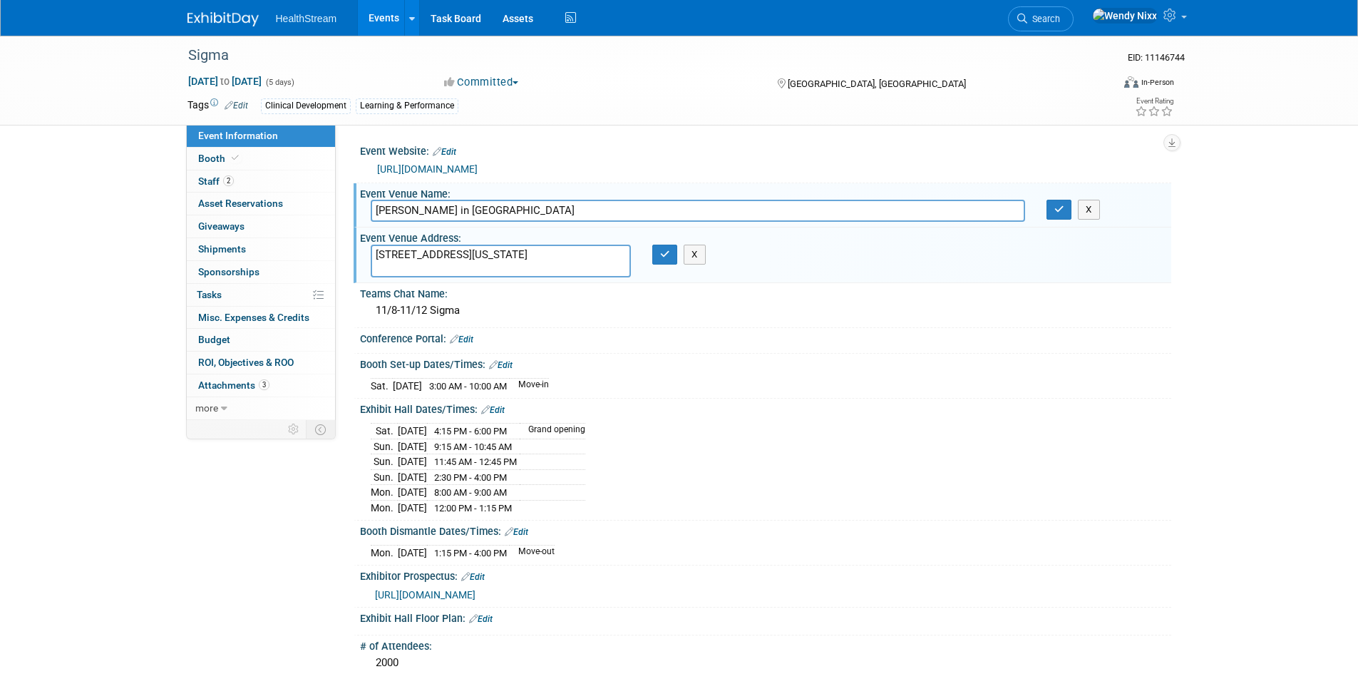
type textarea "[STREET_ADDRESS][US_STATE]"
click at [507, 210] on input "[PERSON_NAME] in [GEOGRAPHIC_DATA]" at bounding box center [698, 211] width 655 height 22
click at [444, 211] on input "[PERSON_NAME] in [GEOGRAPHIC_DATA]" at bounding box center [698, 211] width 655 height 22
type input "JW Marriott [GEOGRAPHIC_DATA]"
click at [1061, 209] on icon "button" at bounding box center [1060, 209] width 10 height 9
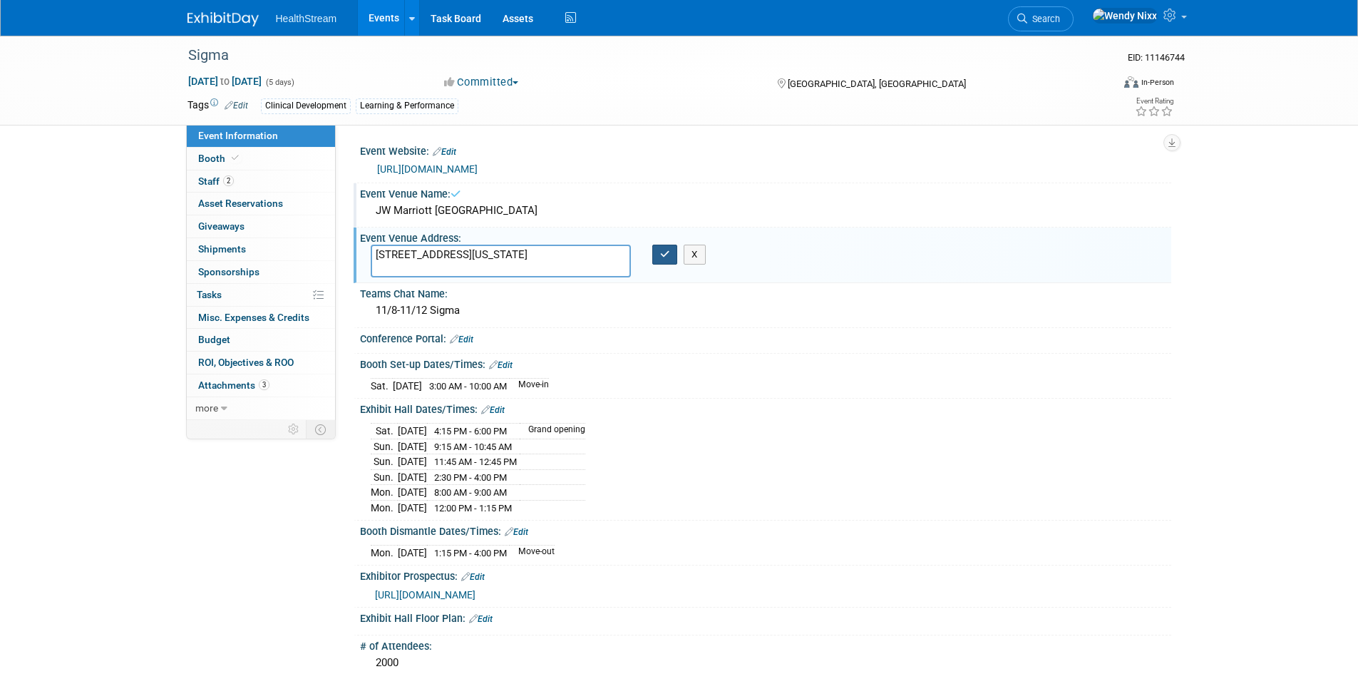
click at [662, 254] on icon "button" at bounding box center [665, 254] width 10 height 9
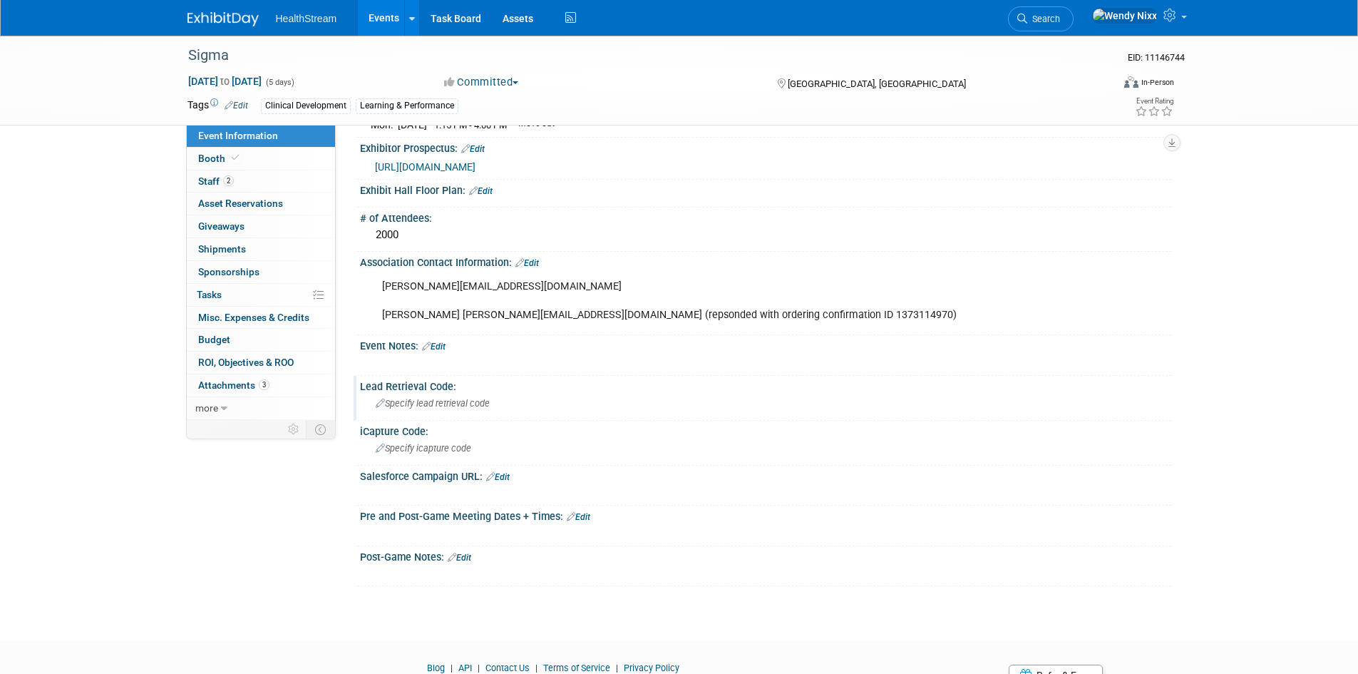
scroll to position [491, 0]
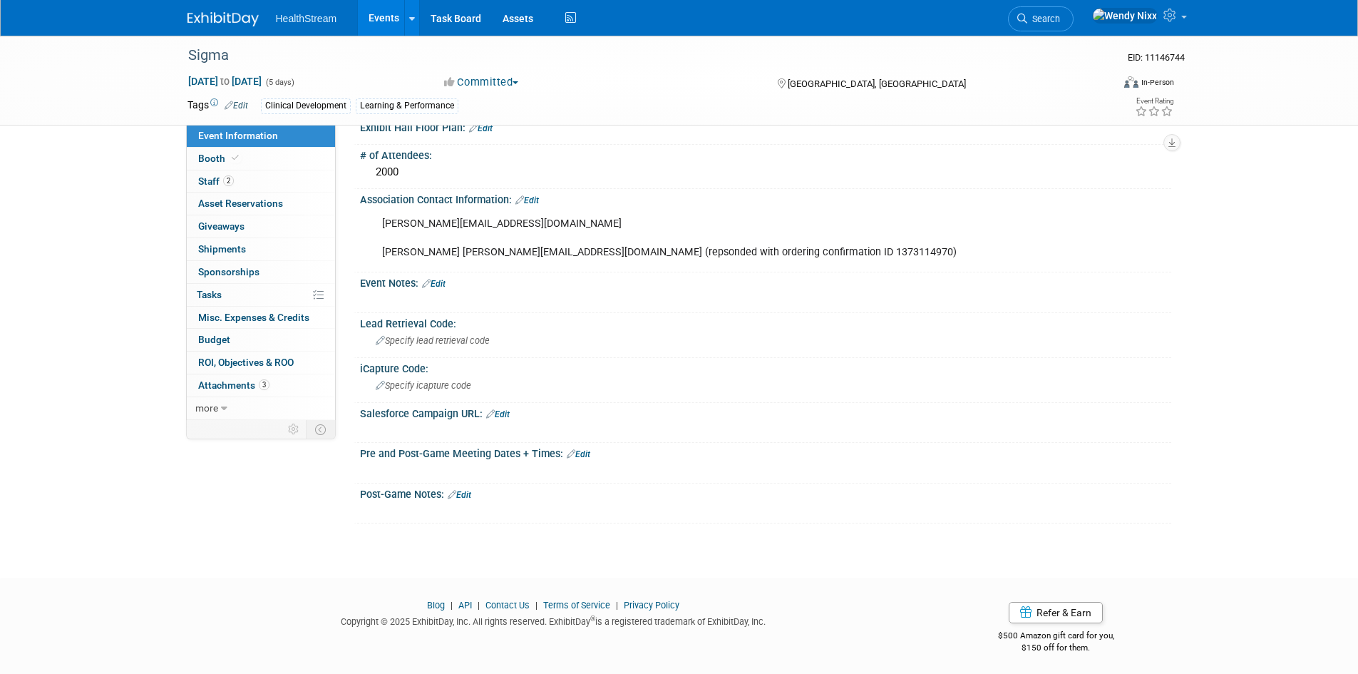
click at [506, 410] on link "Edit" at bounding box center [498, 414] width 24 height 10
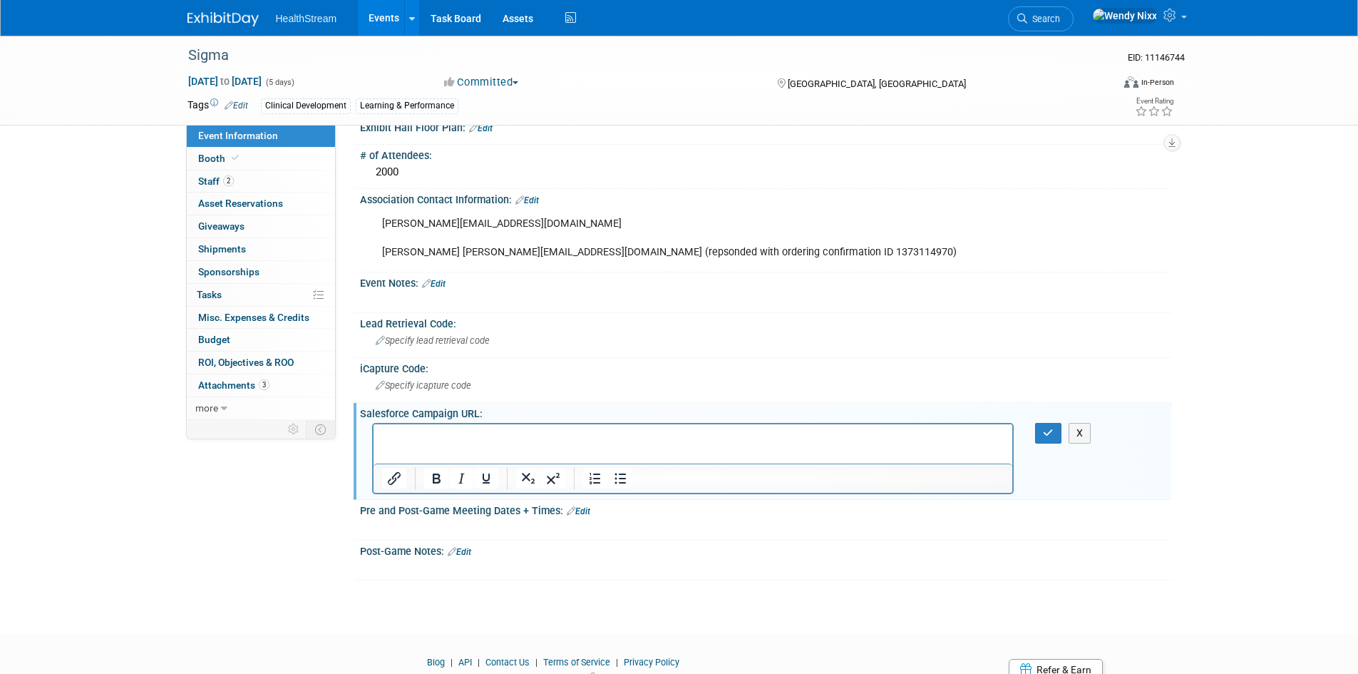
scroll to position [0, 0]
click at [1054, 433] on icon "button" at bounding box center [1048, 433] width 11 height 10
